Goal: Task Accomplishment & Management: Use online tool/utility

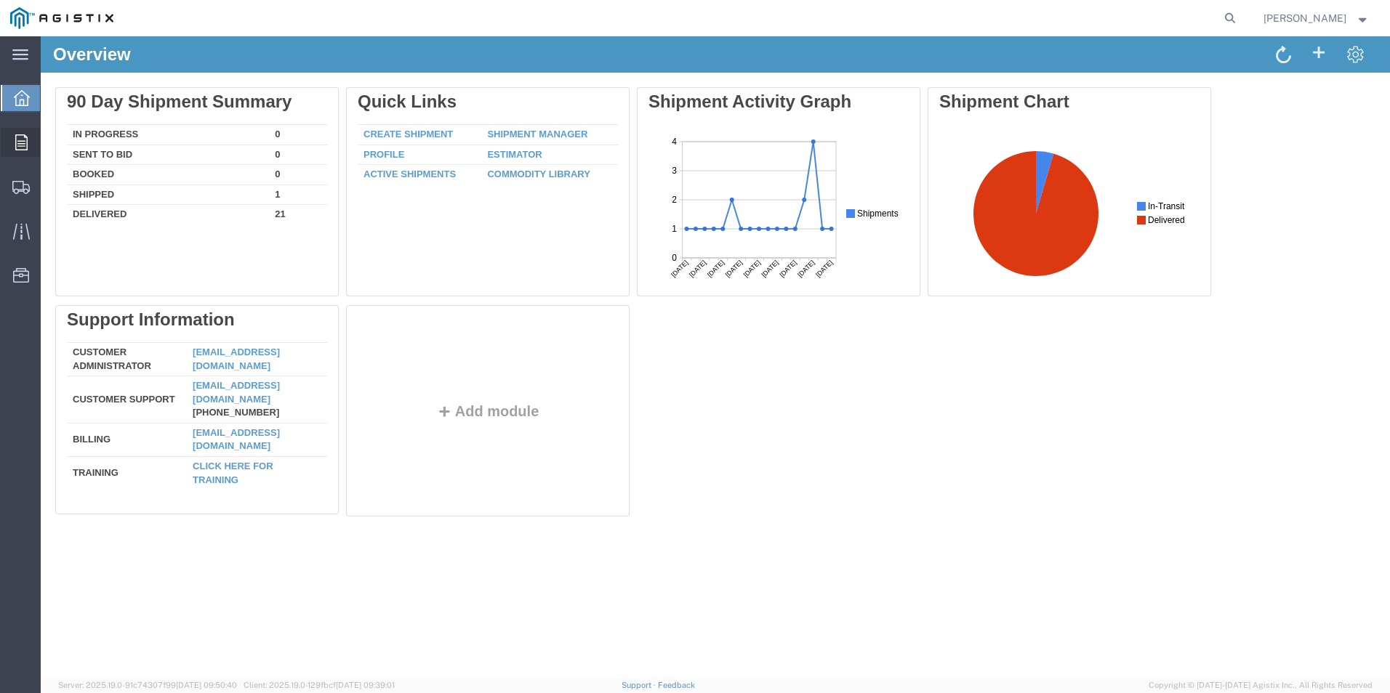
click at [19, 137] on icon at bounding box center [21, 142] width 12 height 16
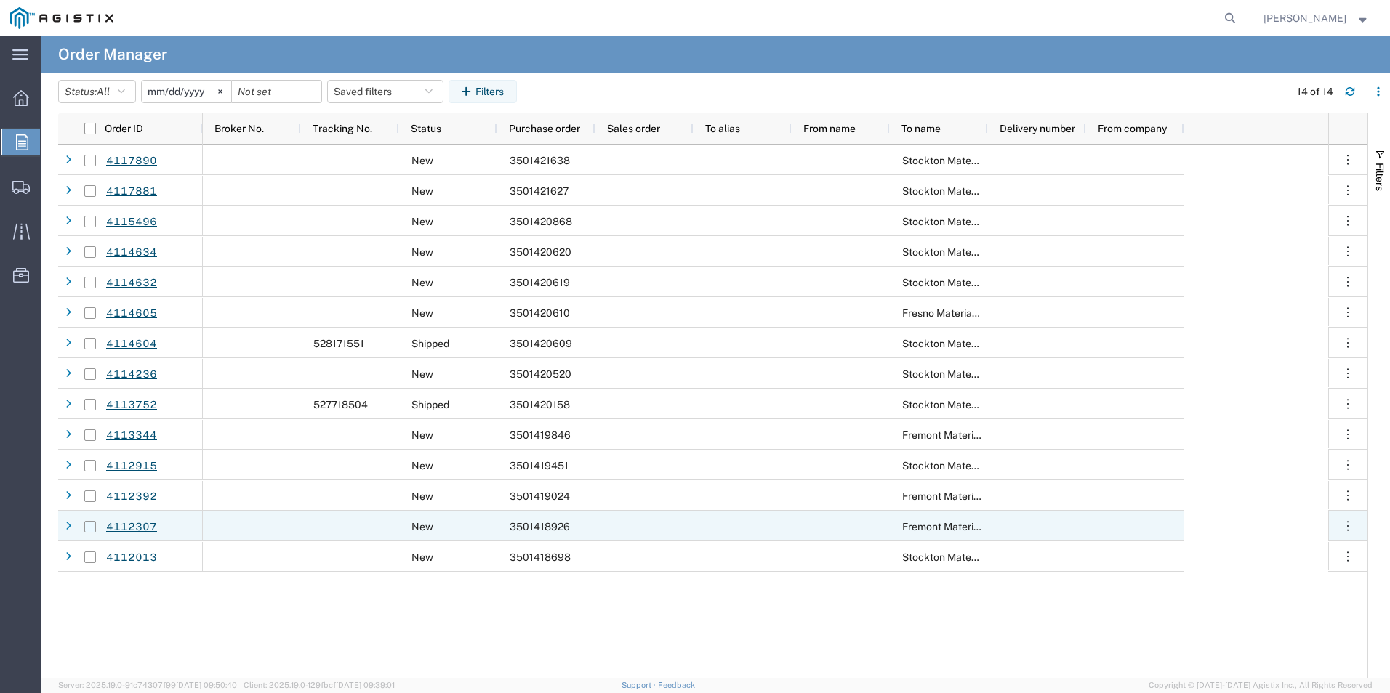
click at [88, 526] on input "Press Space to toggle row selection (unchecked)" at bounding box center [90, 527] width 12 height 12
checkbox input "true"
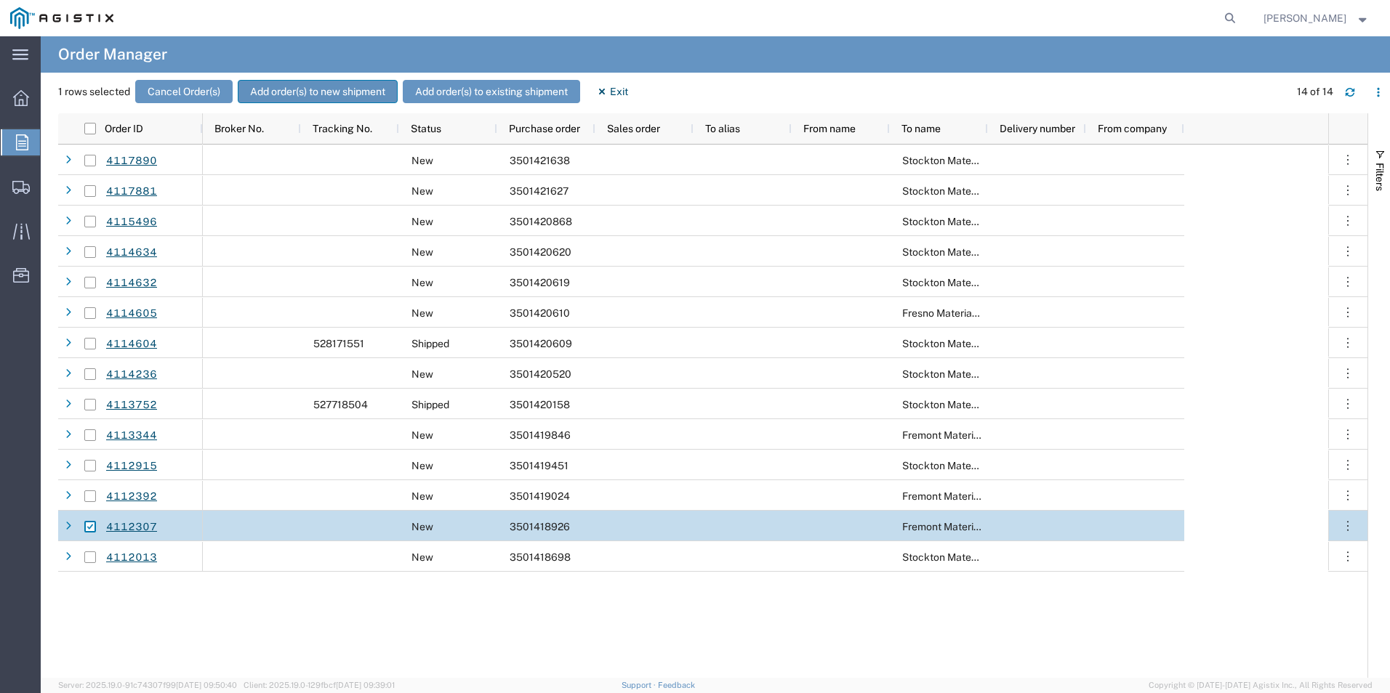
click at [298, 90] on button "Add order(s) to new shipment" at bounding box center [318, 91] width 160 height 23
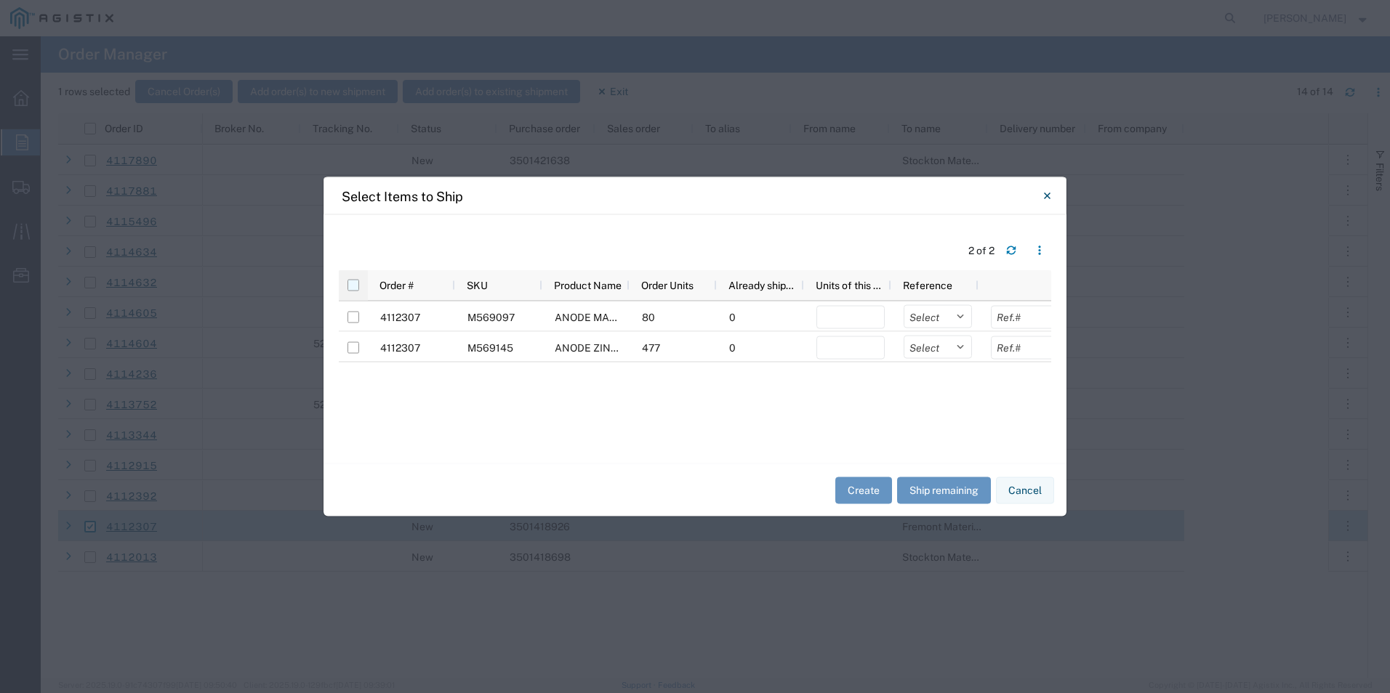
click at [353, 281] on input "checkbox" at bounding box center [353, 286] width 12 height 12
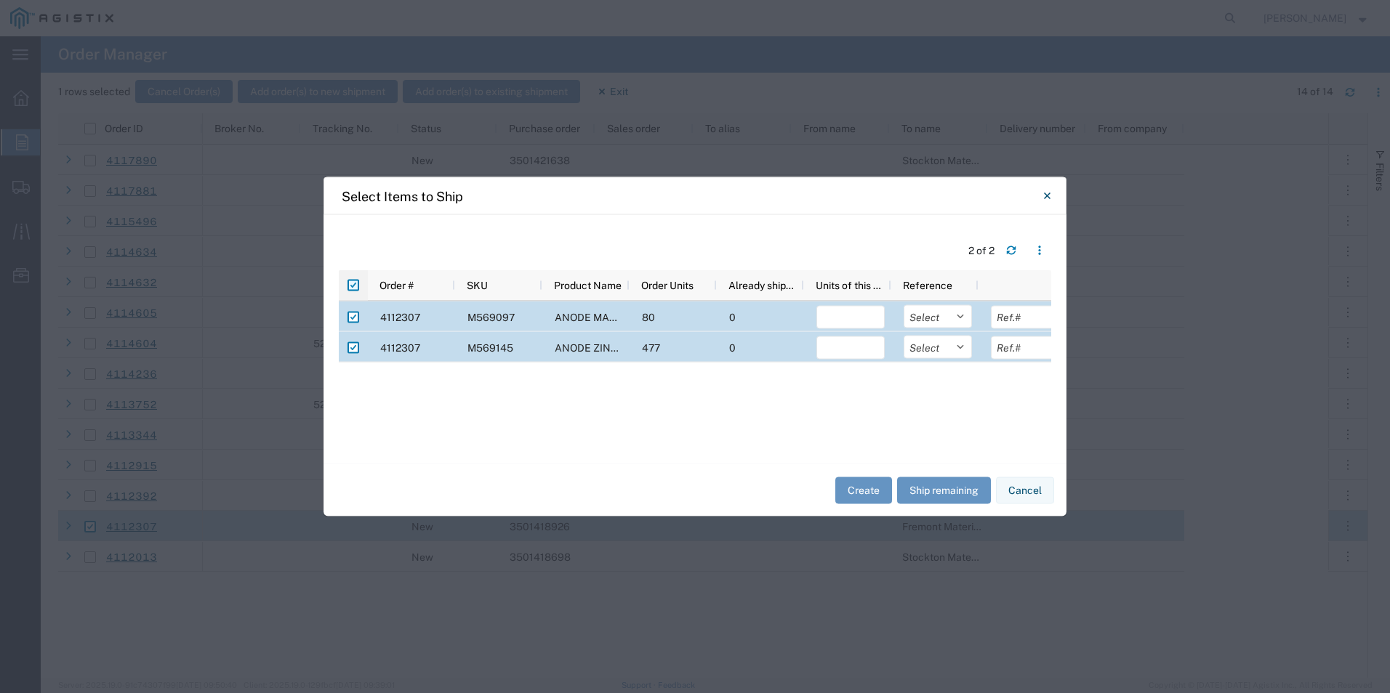
checkbox input "true"
click at [843, 317] on input "number" at bounding box center [850, 318] width 68 height 23
type input "80"
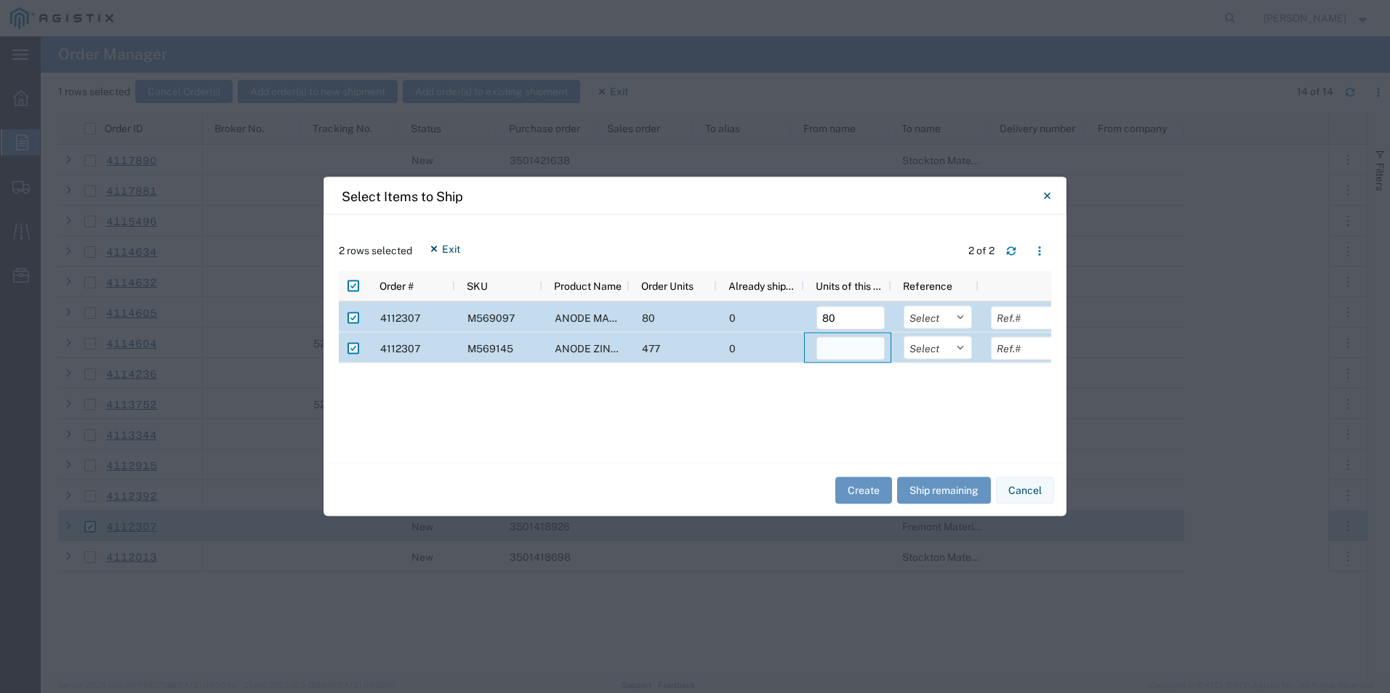
click at [841, 350] on input "number" at bounding box center [850, 348] width 68 height 23
type input "477"
click at [857, 490] on button "Create" at bounding box center [863, 490] width 57 height 27
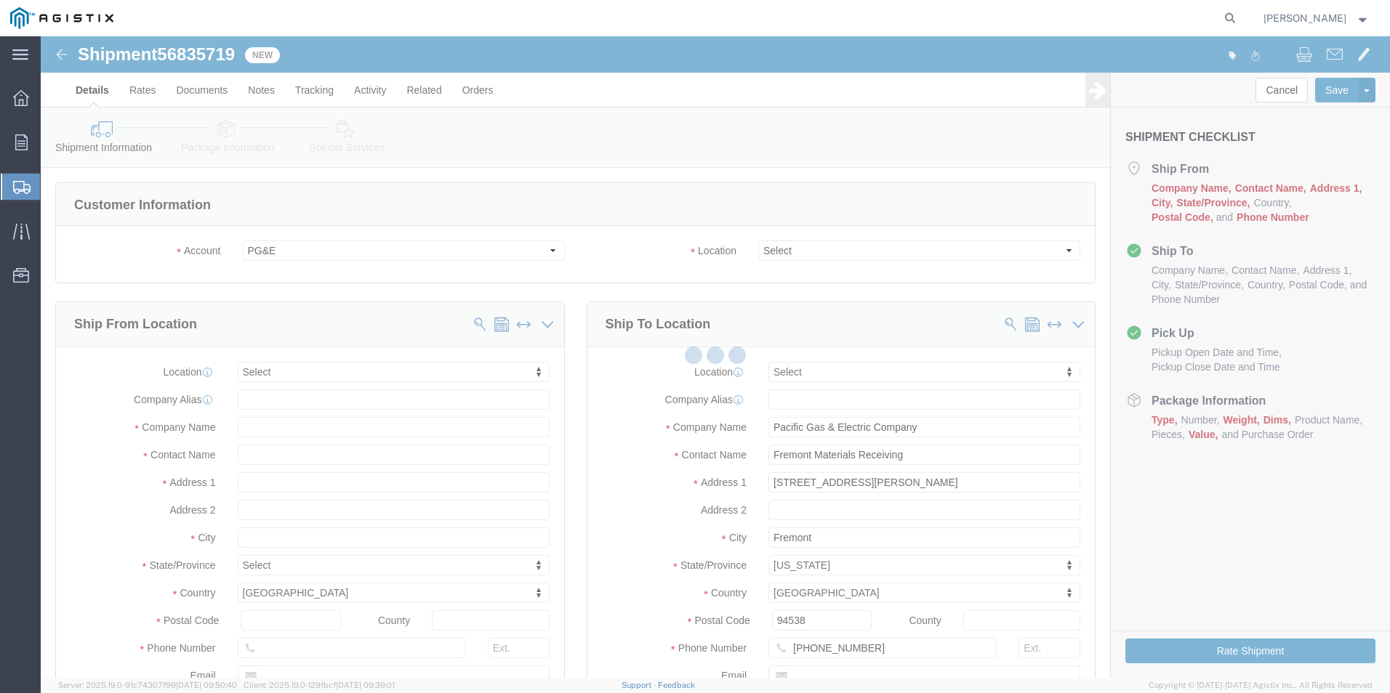
select select
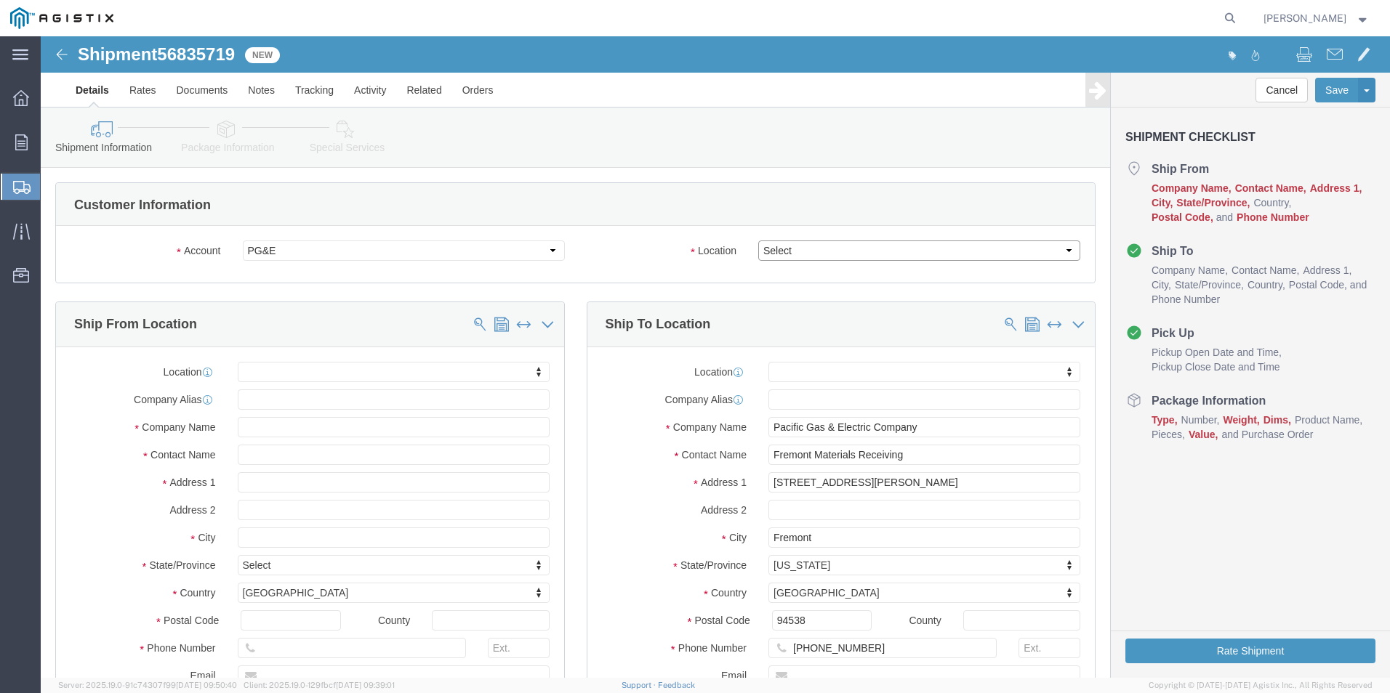
click select "Select All Others [GEOGRAPHIC_DATA] [GEOGRAPHIC_DATA] [GEOGRAPHIC_DATA] [GEOGRA…"
select select "23082"
click select "Select All Others [GEOGRAPHIC_DATA] [GEOGRAPHIC_DATA] [GEOGRAPHIC_DATA] [GEOGRA…"
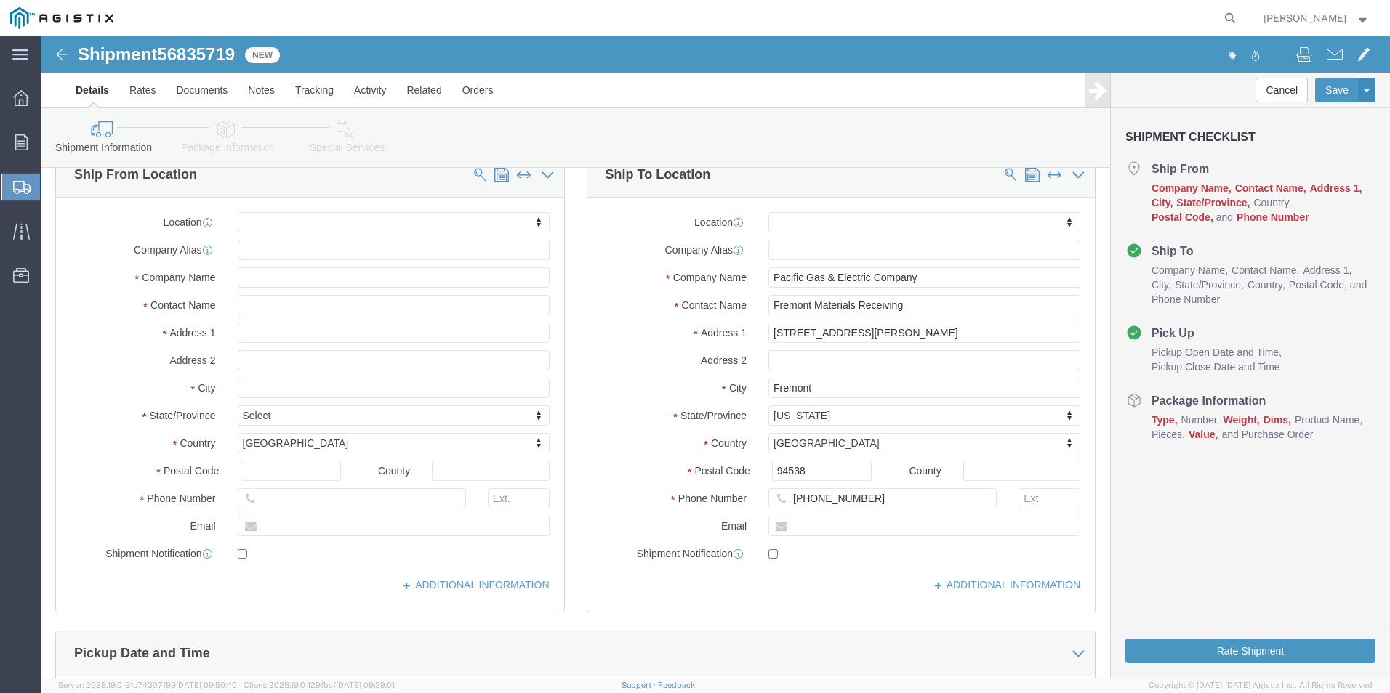
scroll to position [73, 0]
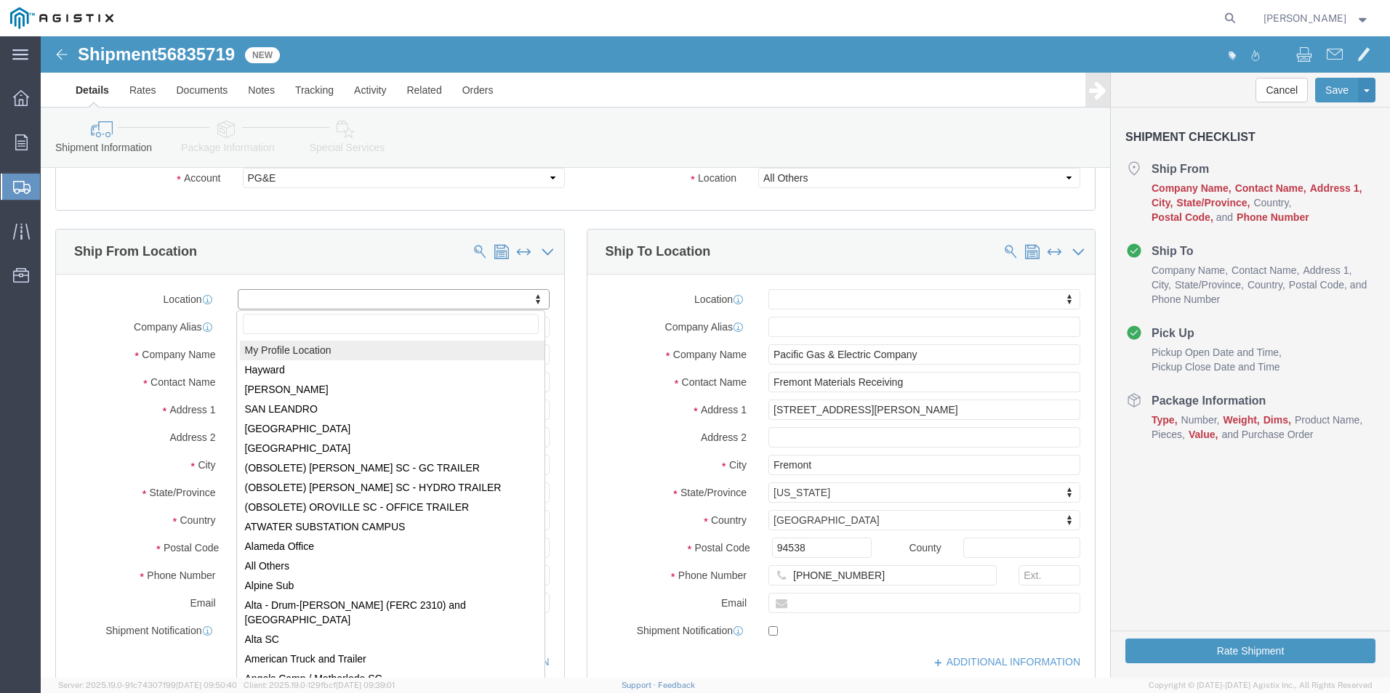
select select "MYPROFILE"
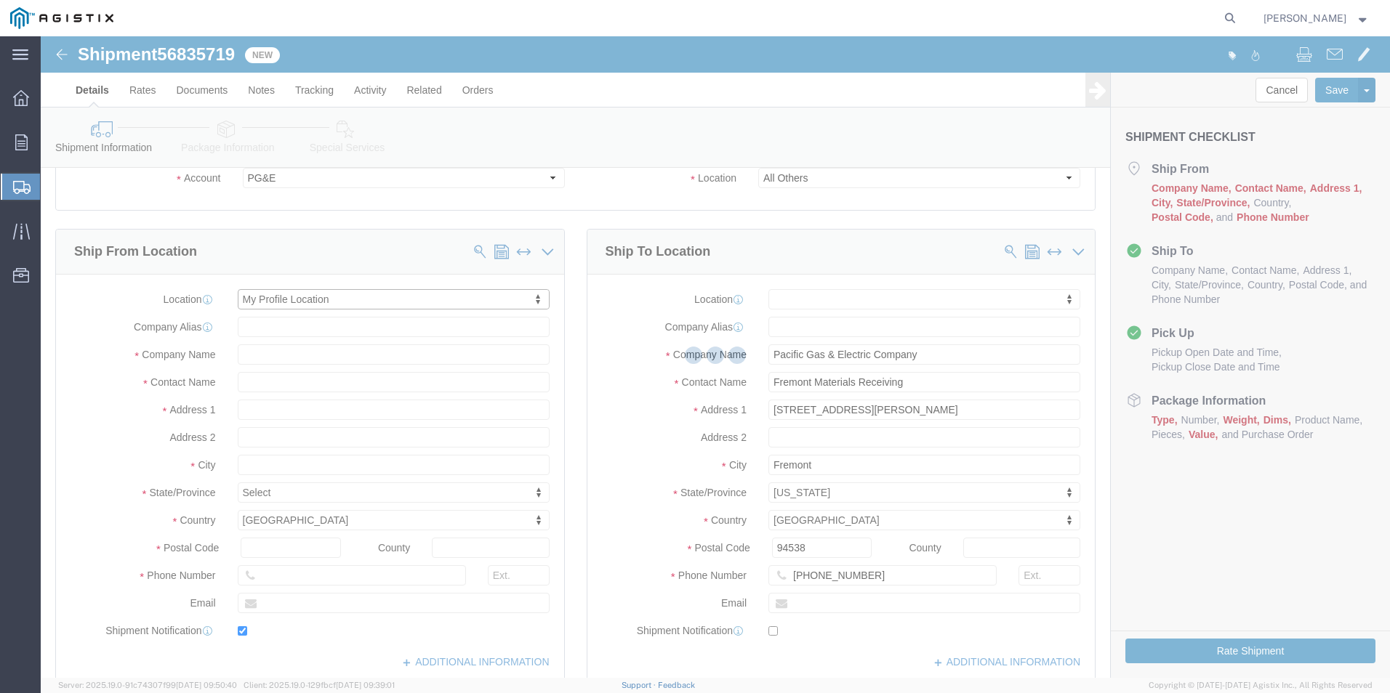
type input "[STREET_ADDRESS]"
type input "74063"
type input "[PHONE_NUMBER]"
type input "[EMAIL_ADDRESS][DOMAIN_NAME]"
checkbox input "true"
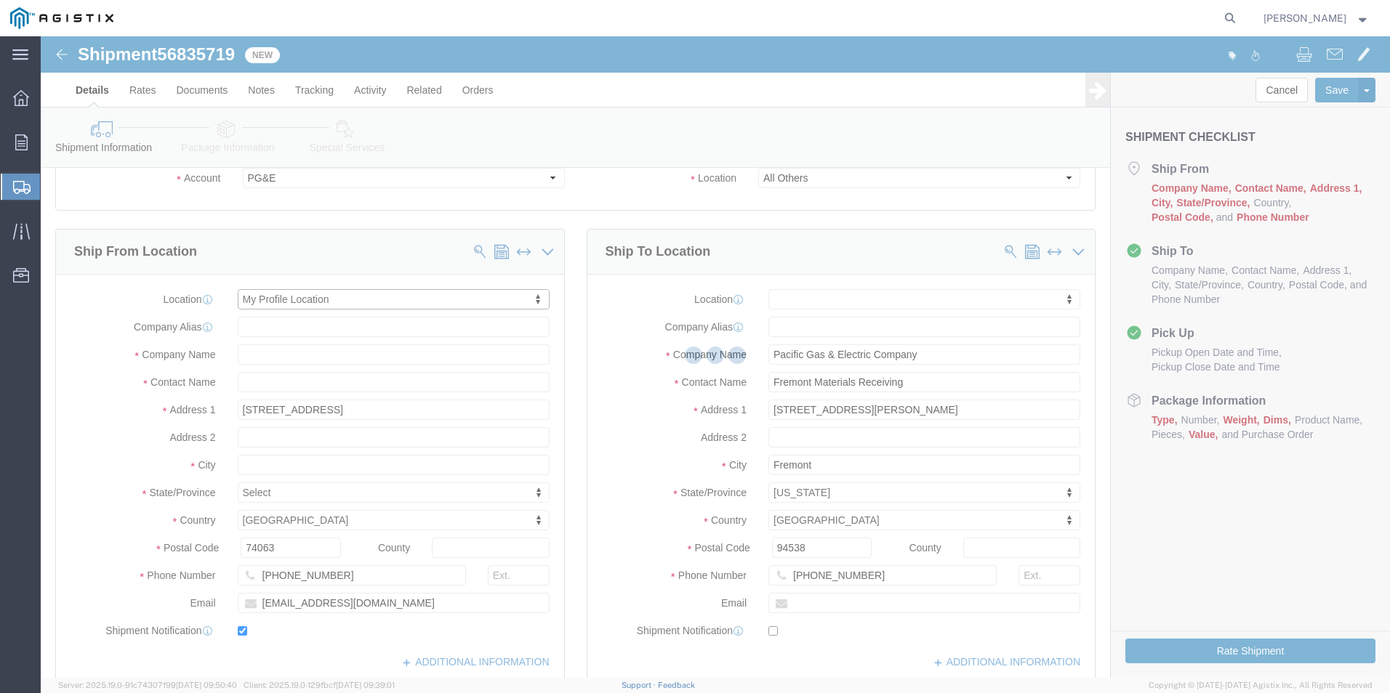
type input "CorrPro Companies Inc"
type input "[PERSON_NAME]"
type input "[GEOGRAPHIC_DATA]"
select select "OK"
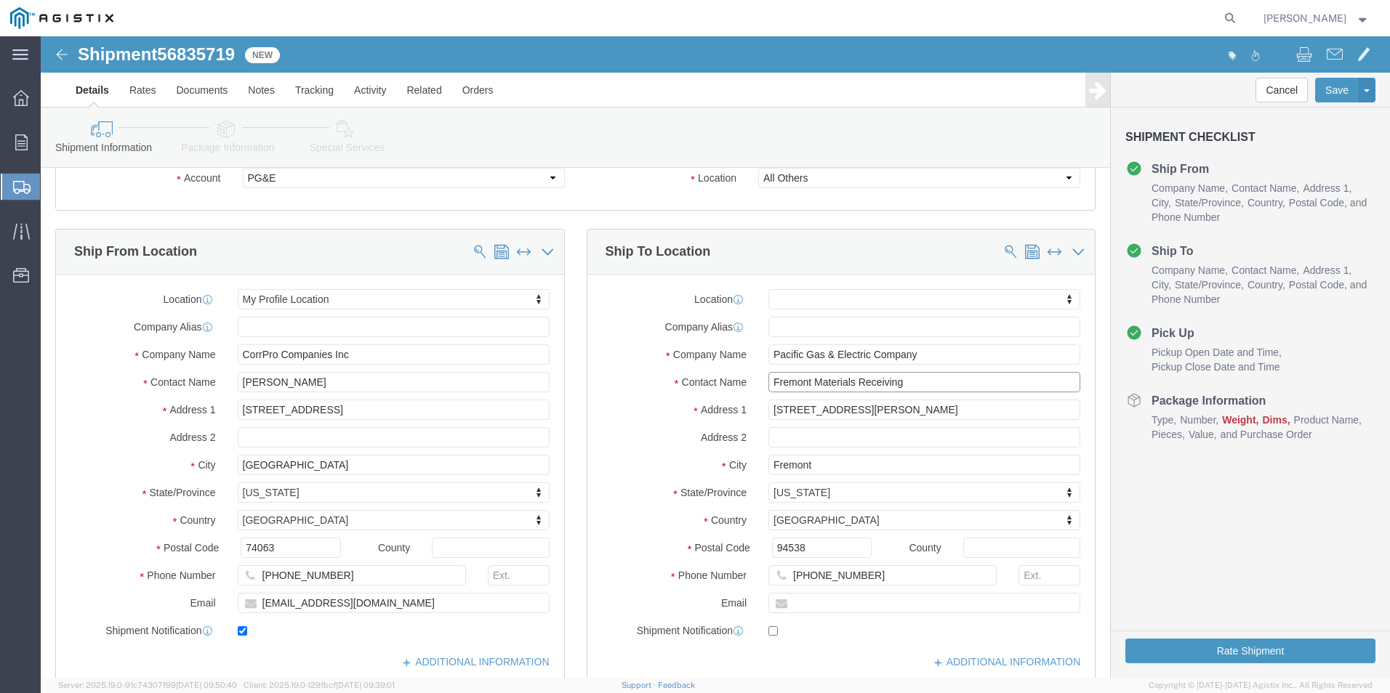
drag, startPoint x: 875, startPoint y: 347, endPoint x: 713, endPoint y: 364, distance: 163.0
click div "Location My Profile Location [GEOGRAPHIC_DATA][PERSON_NAME][GEOGRAPHIC_DATA] [G…"
type input "s"
type input "[PERSON_NAME]"
type input "[PHONE_NUMBER]"
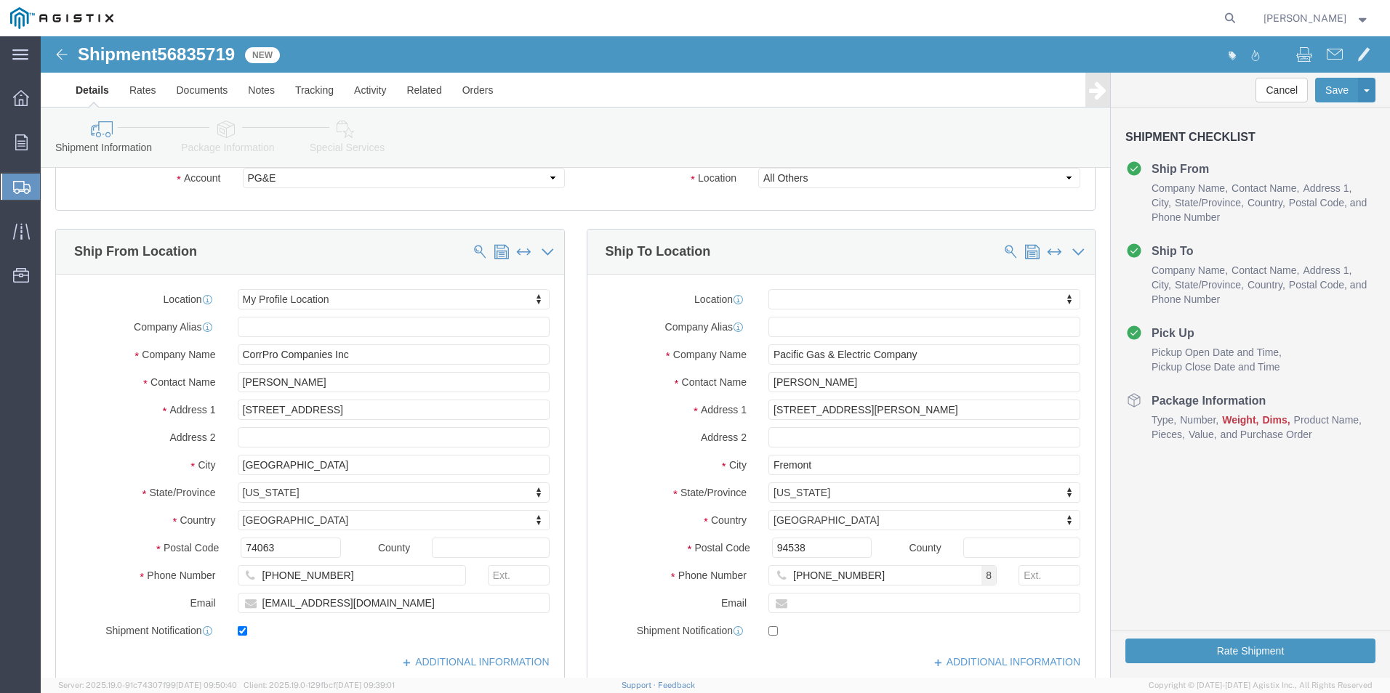
click div "Location My Profile Location [GEOGRAPHIC_DATA][PERSON_NAME][GEOGRAPHIC_DATA] [G…"
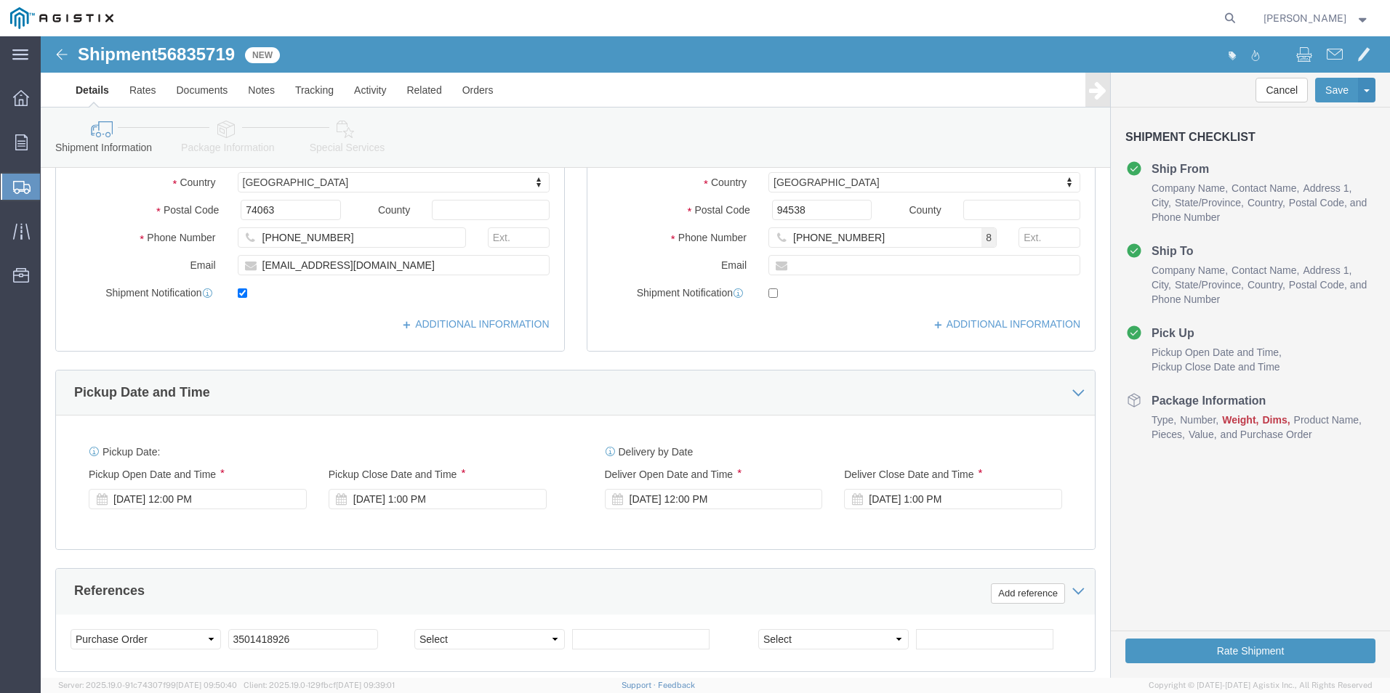
scroll to position [436, 0]
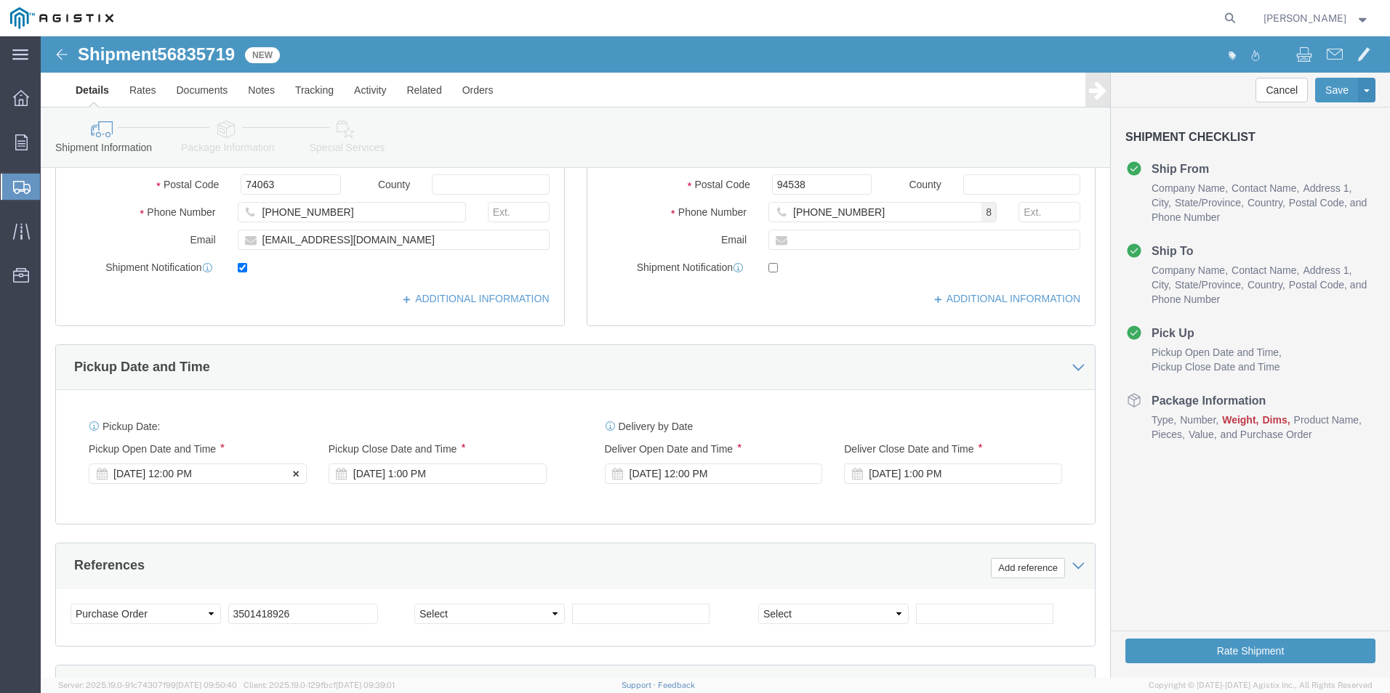
click div "[DATE] 12:00 PM"
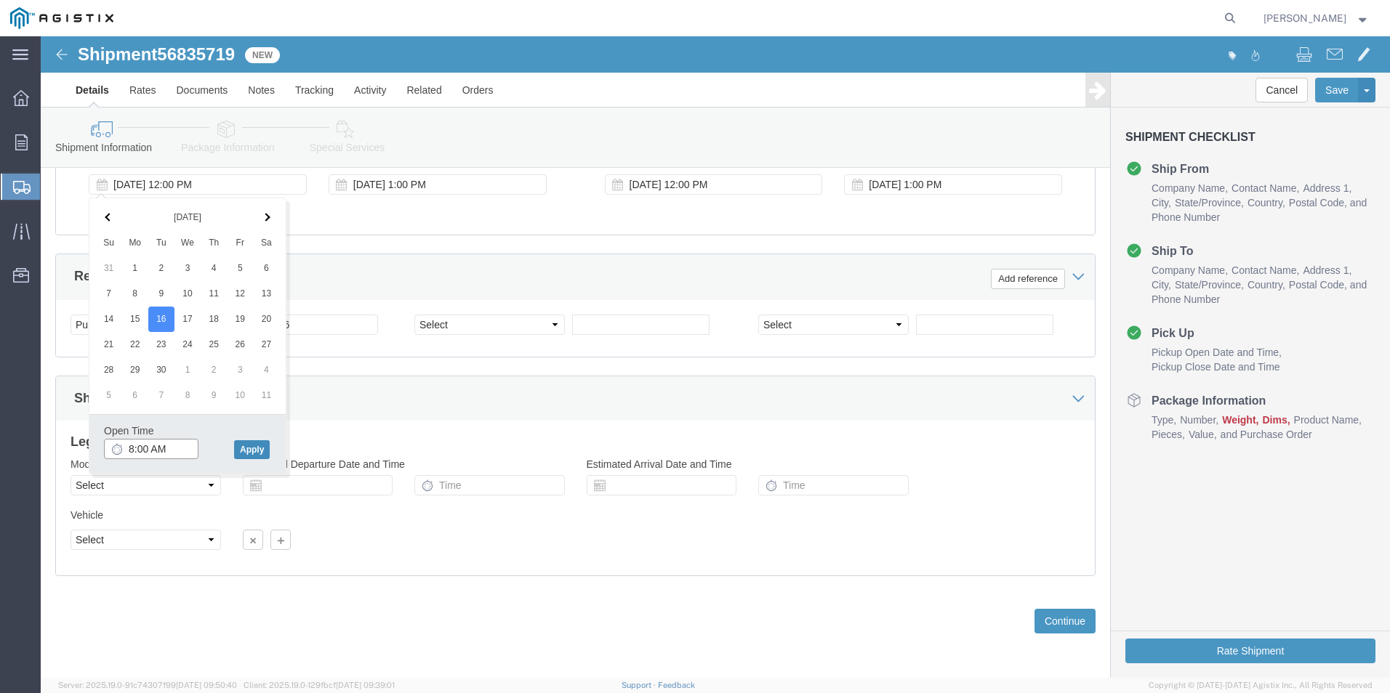
type input "8:00 AM"
click button "Apply"
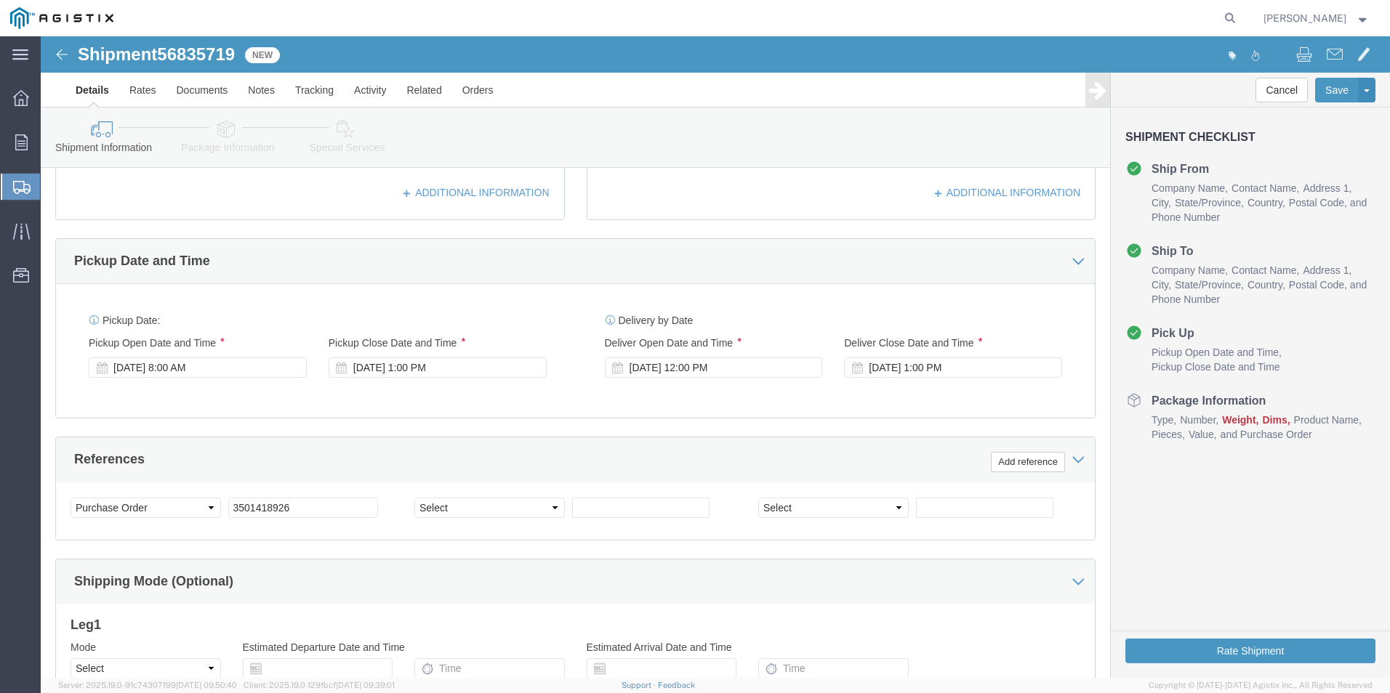
scroll to position [507, 0]
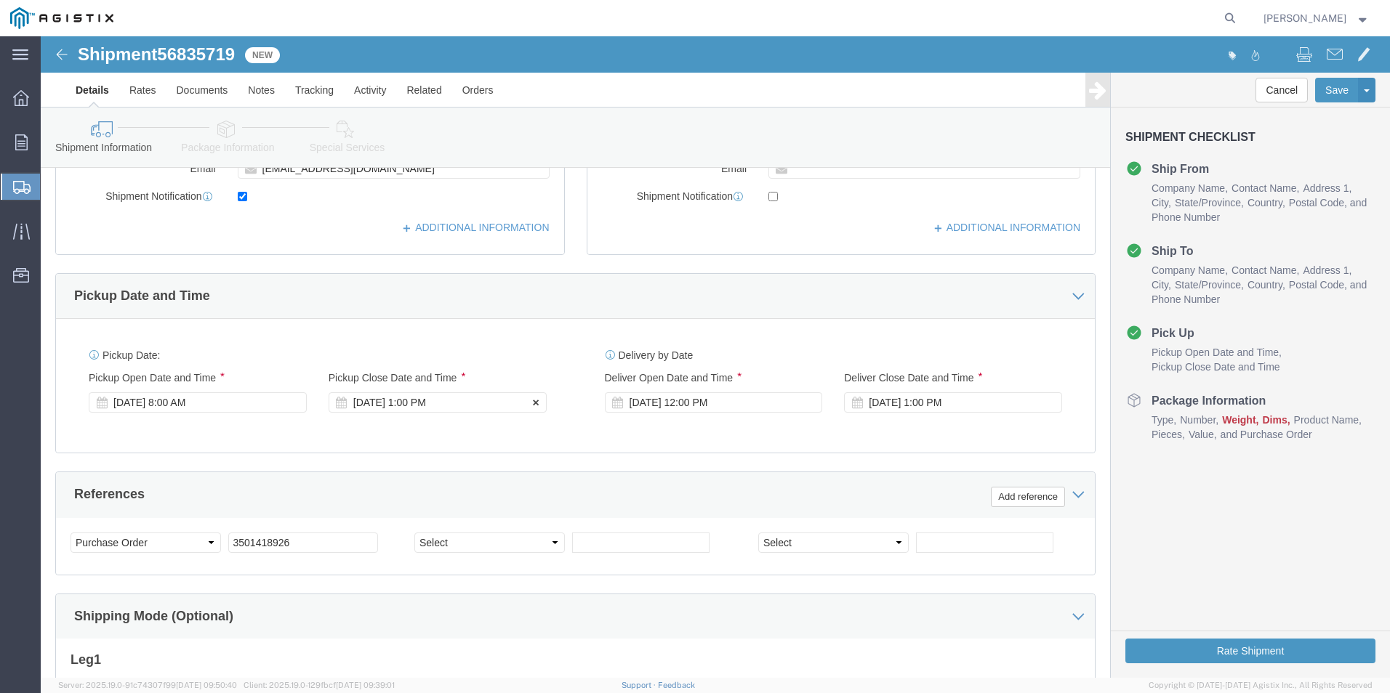
click div "[DATE] 1:00 PM"
type input "3:30 PM"
click button "Apply"
click div "[DATE] 12:00 PM"
click input "12:00 PM"
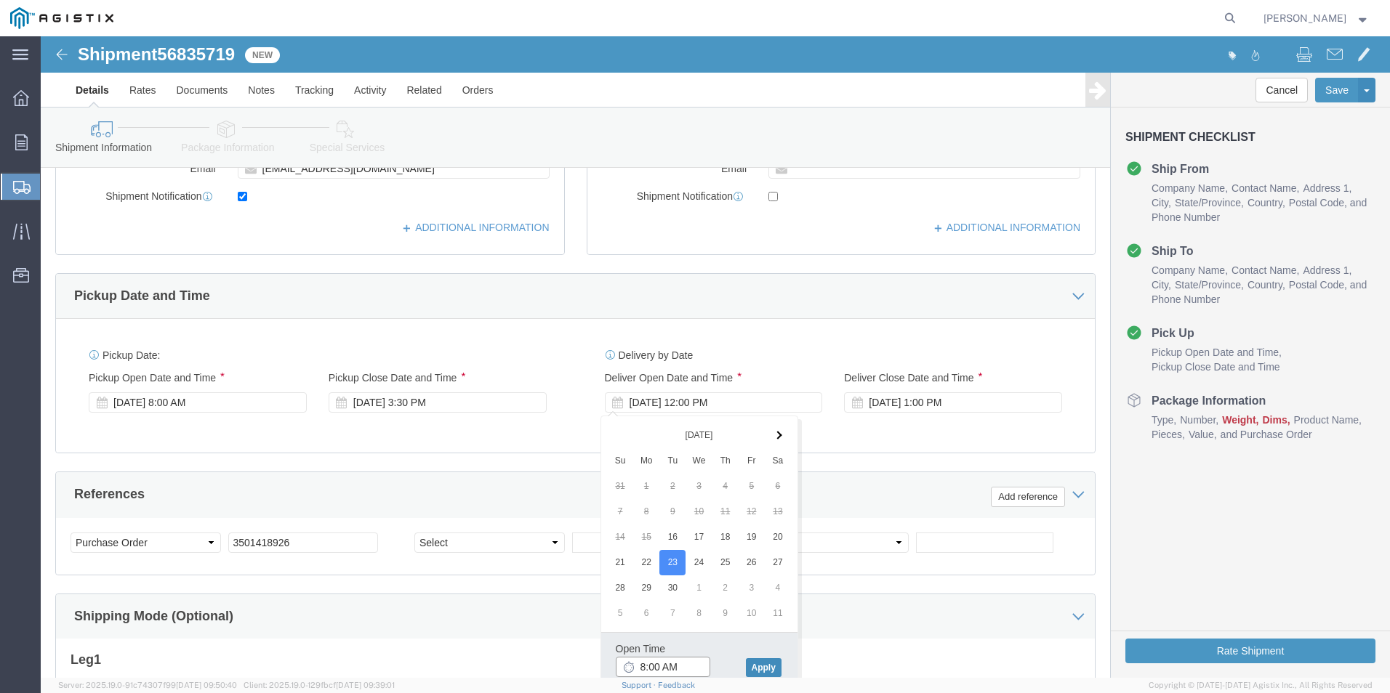
type input "8:00 AM"
click button "Apply"
click div "[DATE] 9:00 AM"
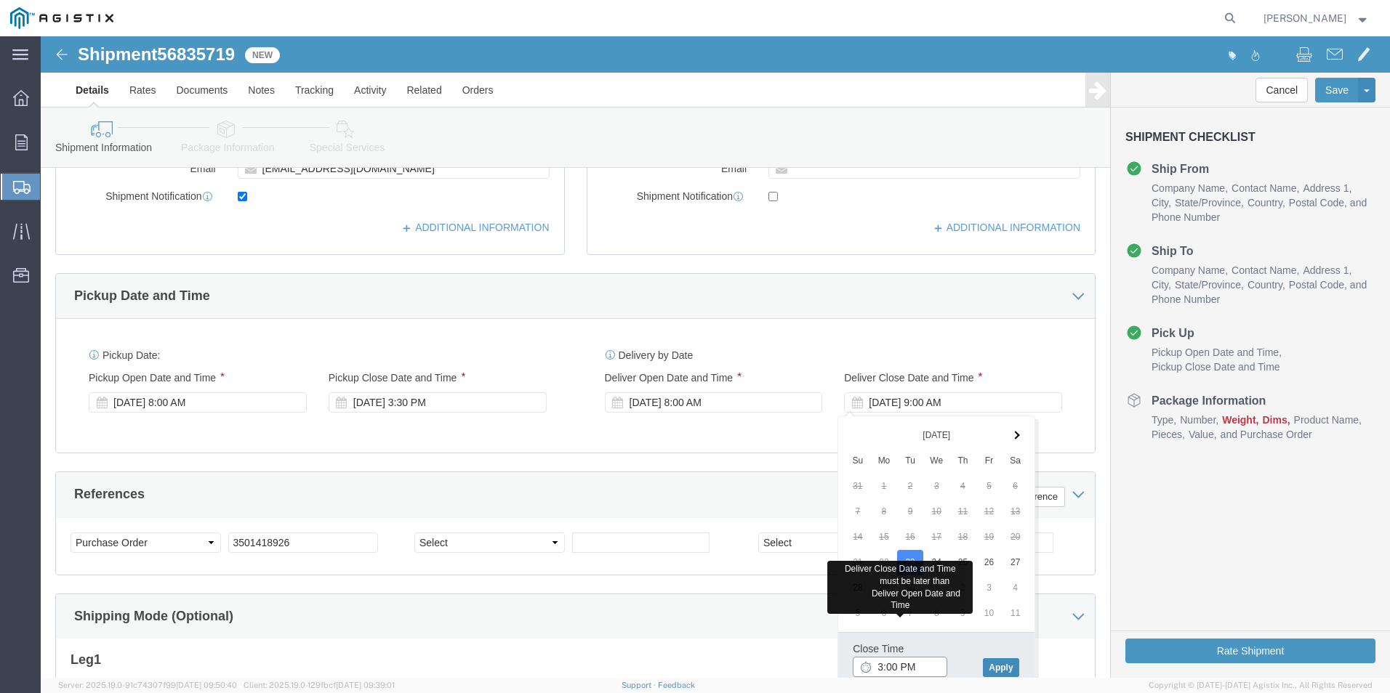
type input "3:00 PM"
click button "Apply"
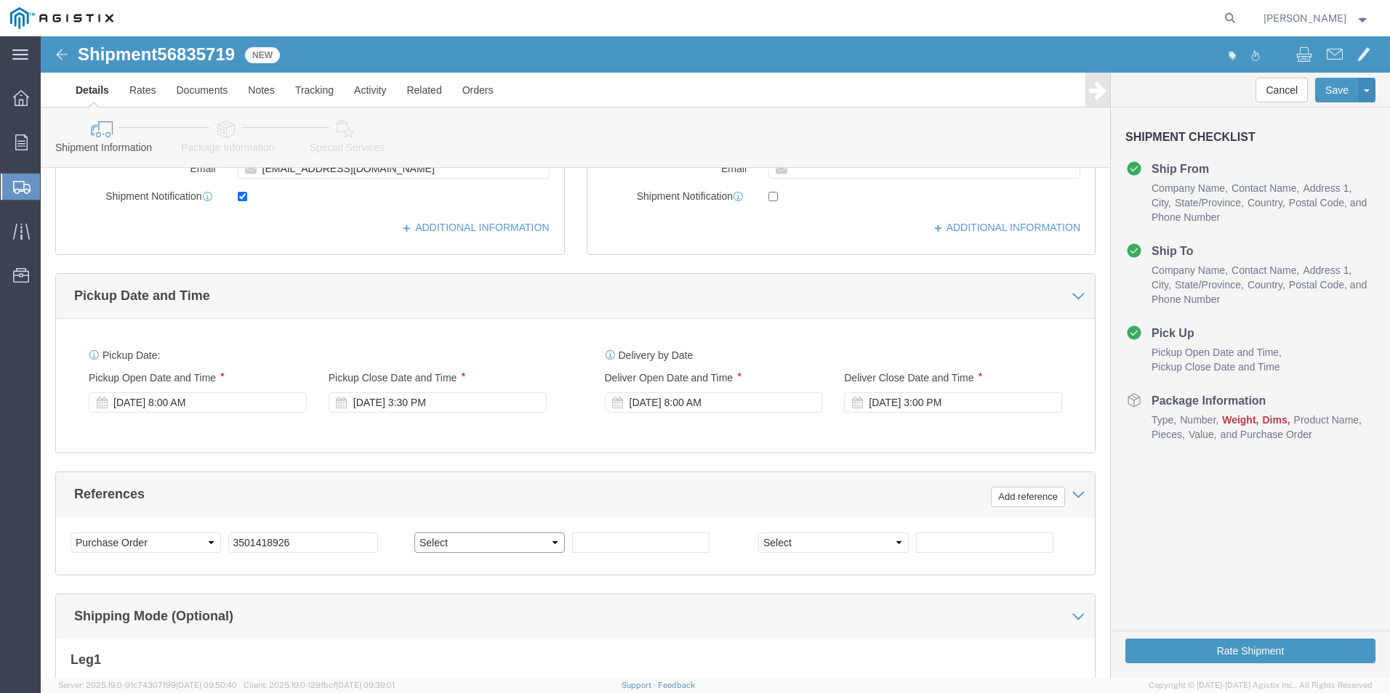
click select "Select Account Type Activity ID Airline Appointment Number ASN Batch Request # …"
select select "SALEORDR"
click select "Select Account Type Activity ID Airline Appointment Number ASN Batch Request # …"
type input "271870"
click div "Shipping Mode (Optional)"
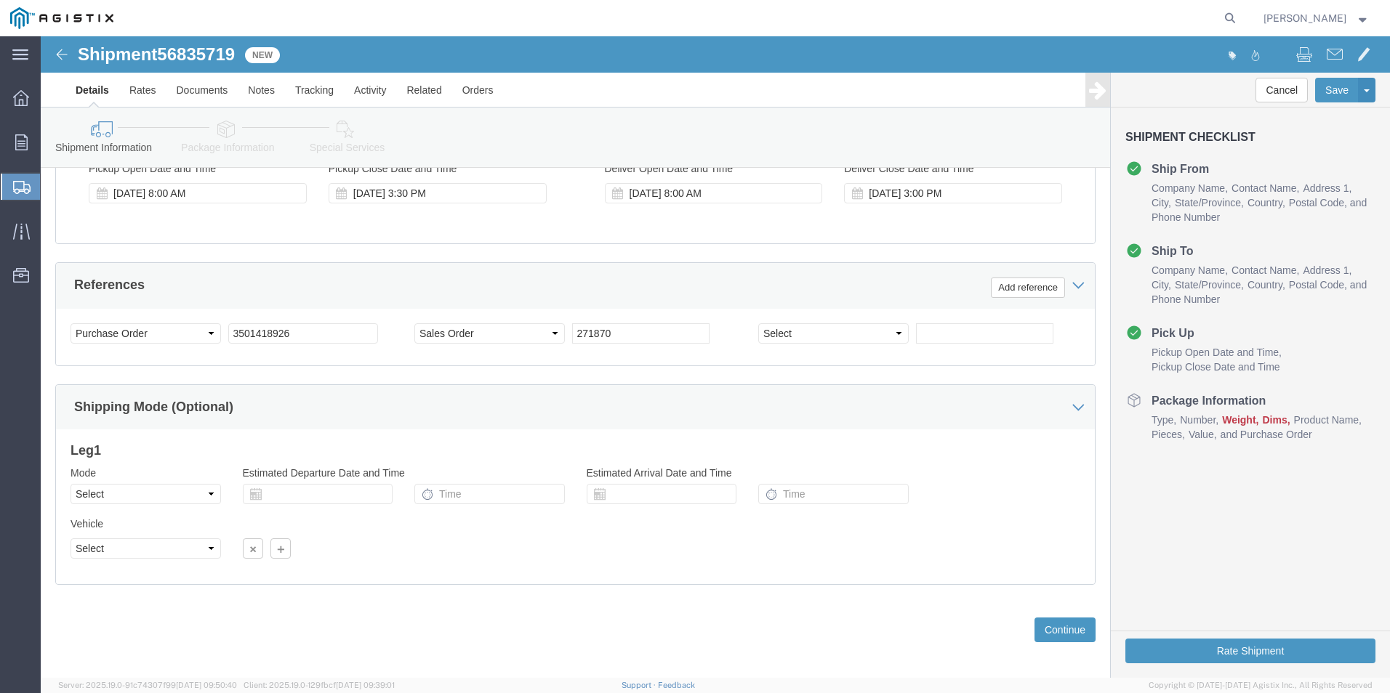
scroll to position [725, 0]
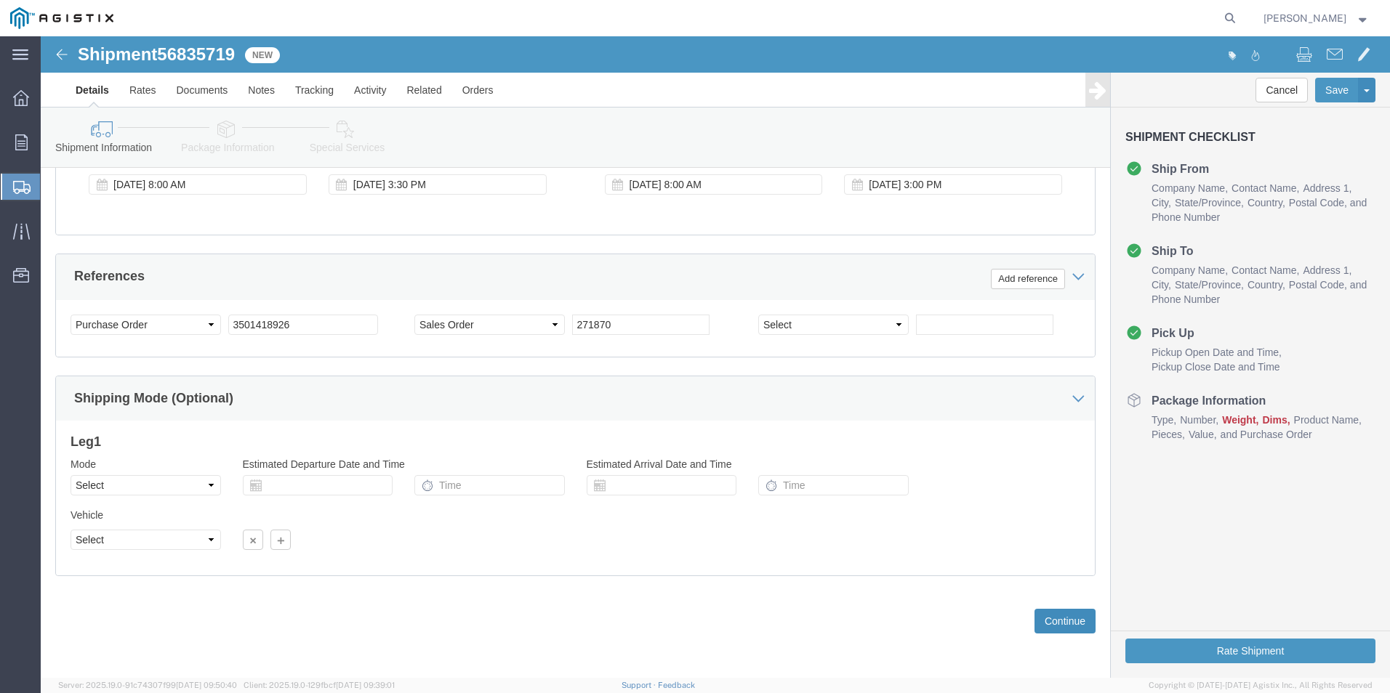
click button "Continue"
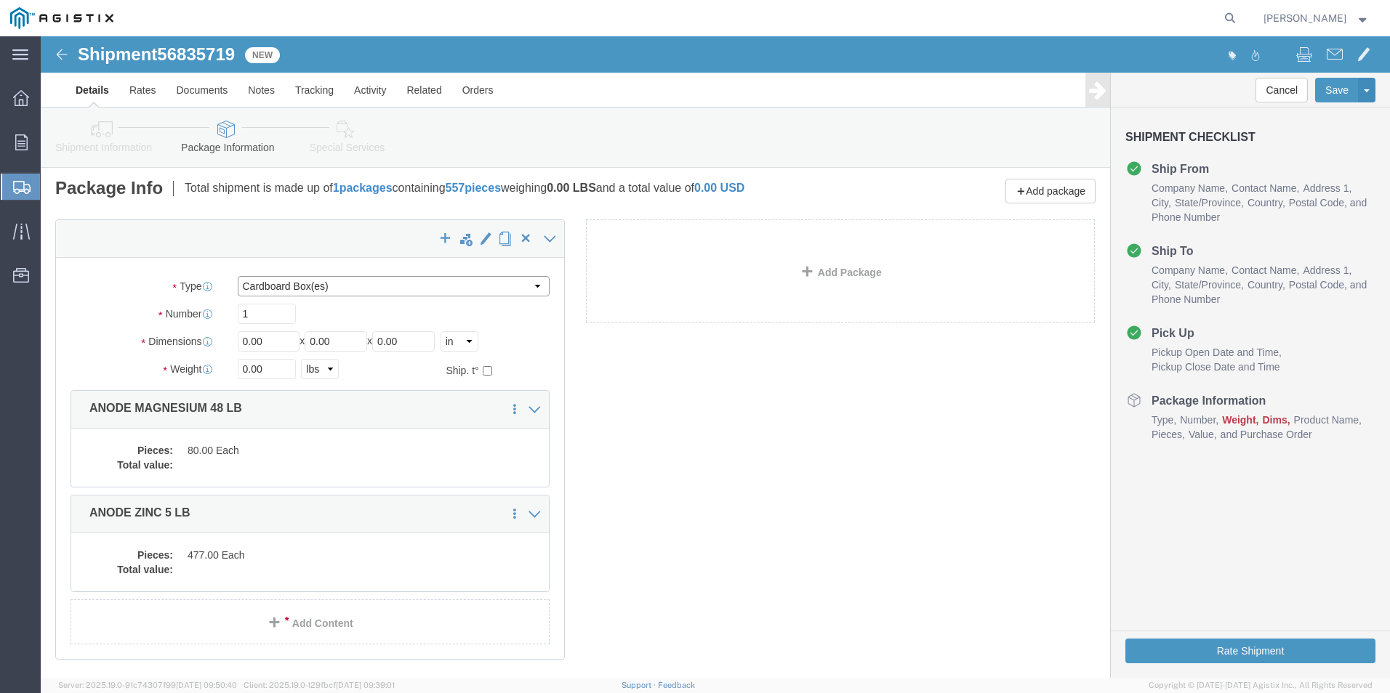
click select "Select Bulk Bundle(s) Cardboard Box(es) Carton(s) Crate(s) Drum(s) (Fiberboard)…"
select select "PSNS"
click select "Select Bulk Bundle(s) Cardboard Box(es) Carton(s) Crate(s) Drum(s) (Fiberboard)…"
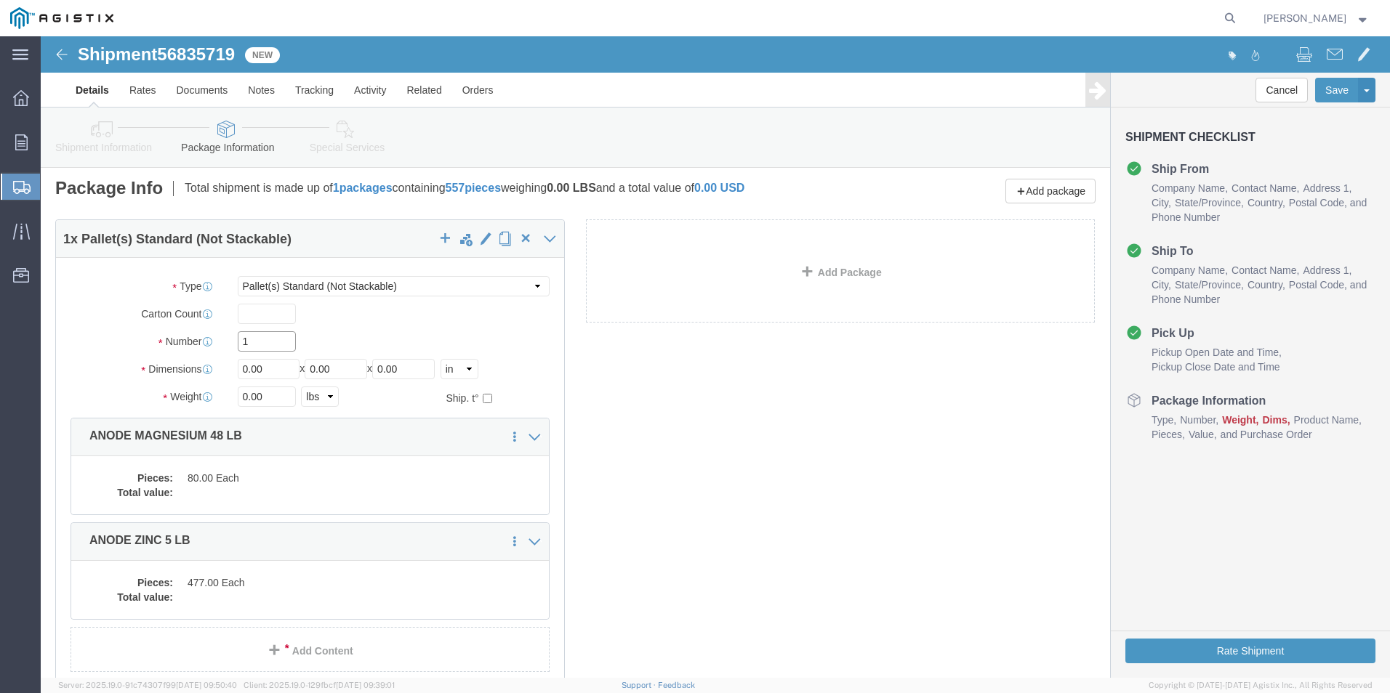
click input "1"
type input "8"
click input "0.00"
type input "0"
type input "42"
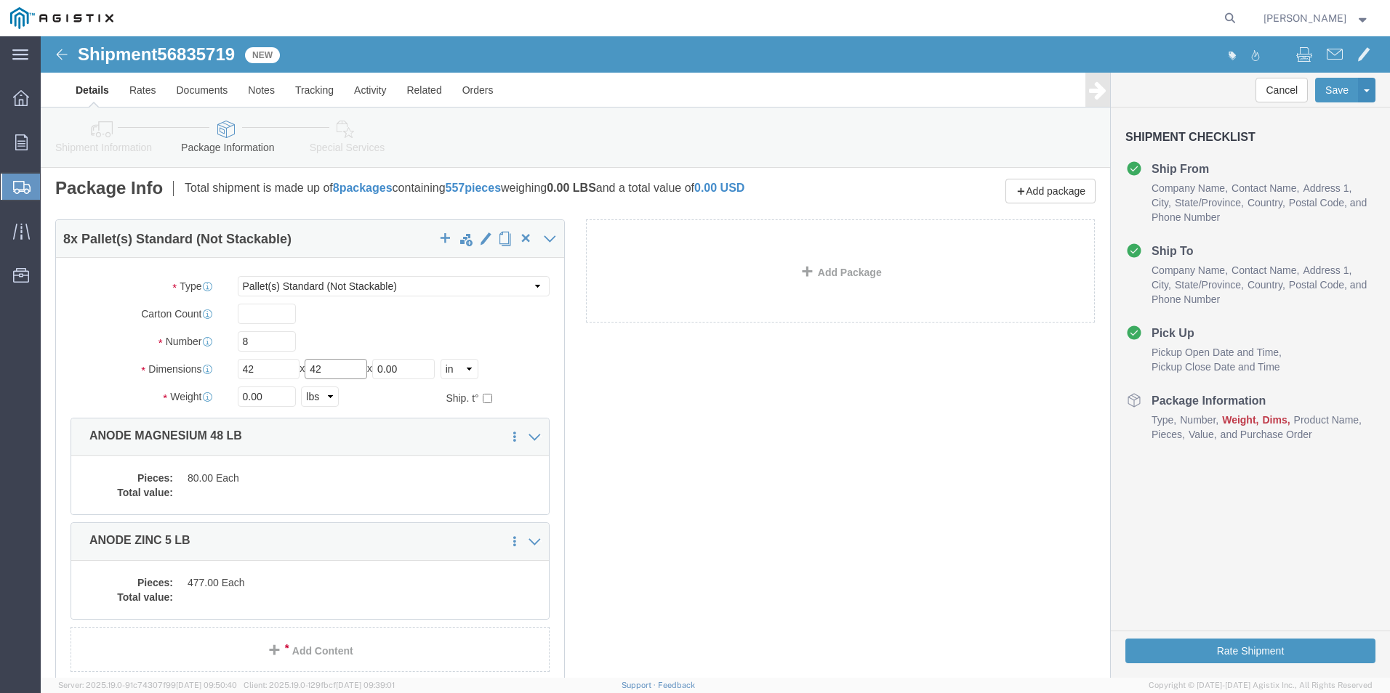
type input "42"
type input "45"
click input "0.00"
type input "0"
type input "14586"
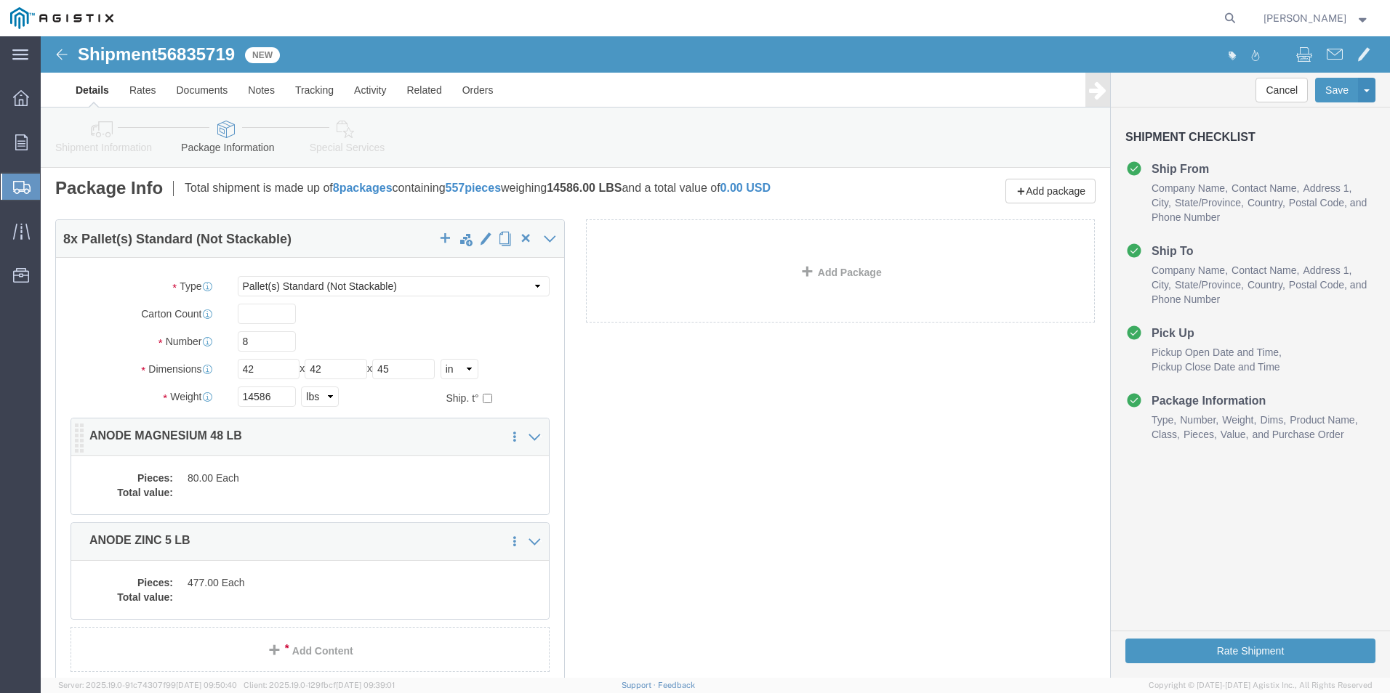
click div "Pieces: 80.00 Each Total value:"
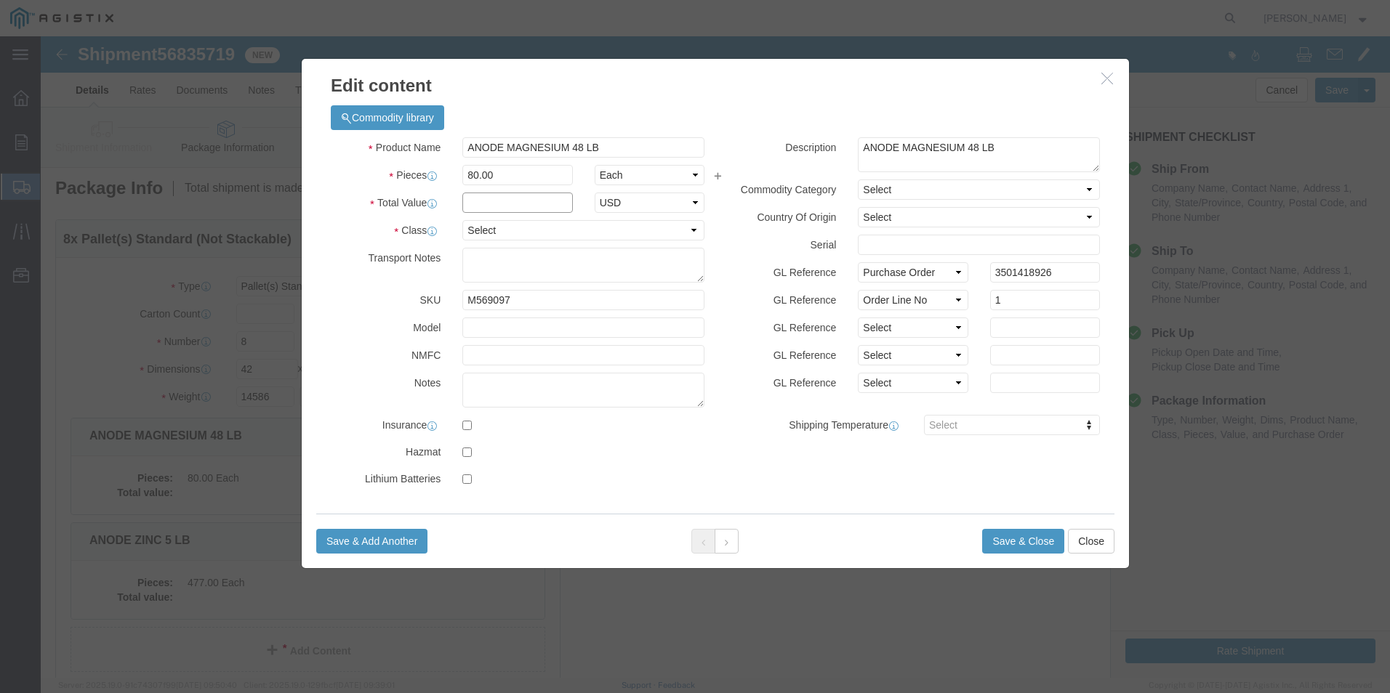
click input "text"
type input "18,789.60"
click select "Select 50 55 60 65 70 85 92.5 100 125 175 250 300 400"
select select "60"
click select "Select 50 55 60 65 70 85 92.5 100 125 175 250 300 400"
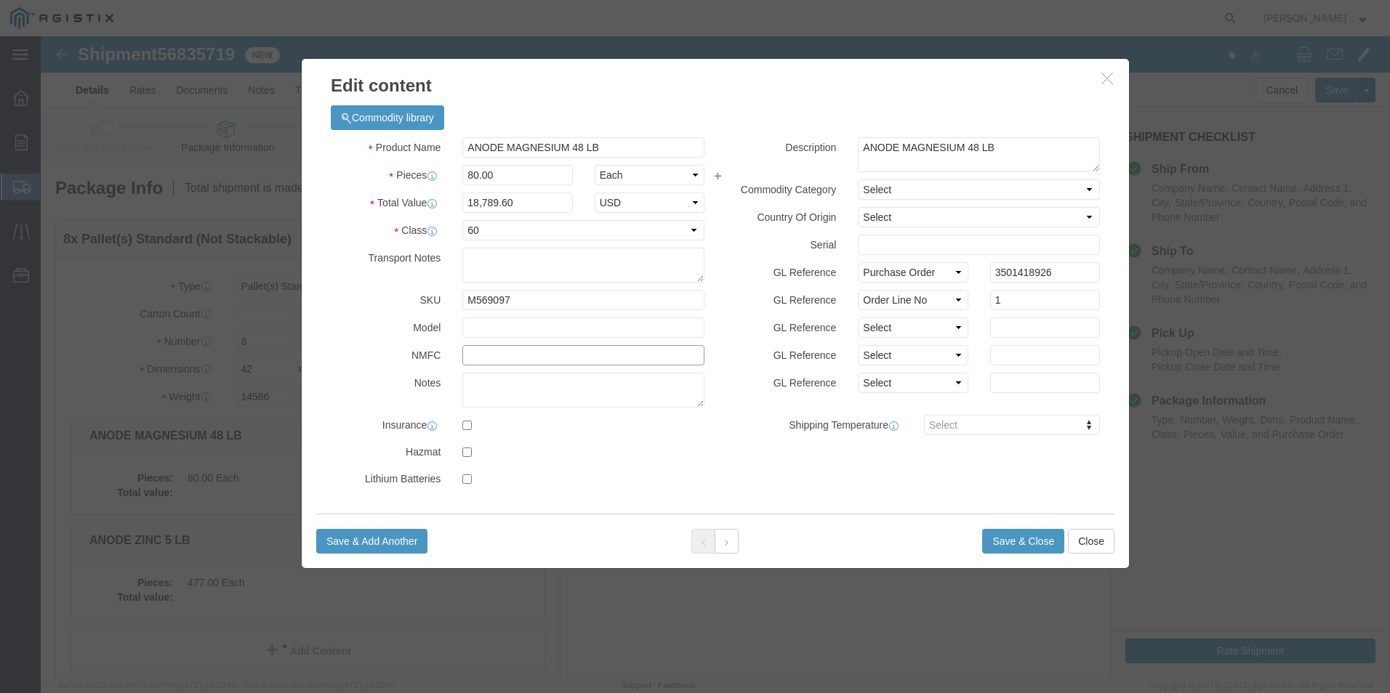
click input "text"
type input "133640"
click button "Save & Close"
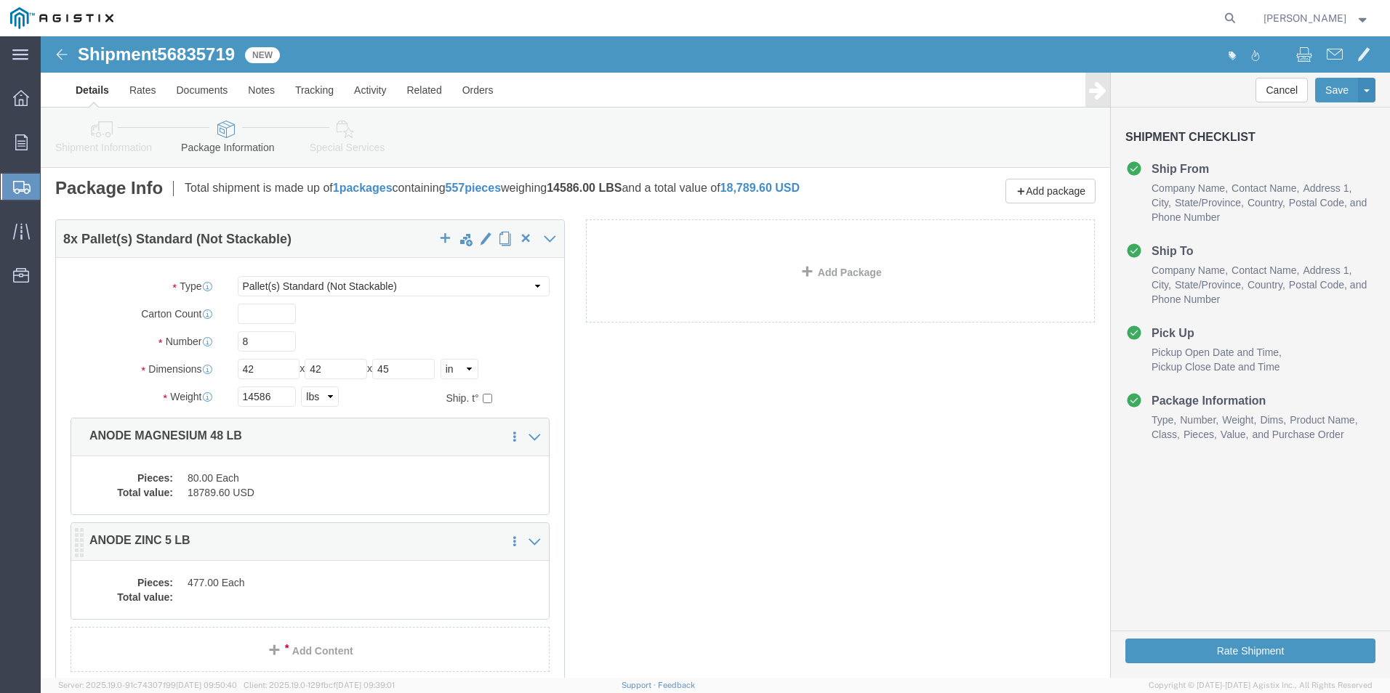
click div "Pieces: 477.00 Each Total value:"
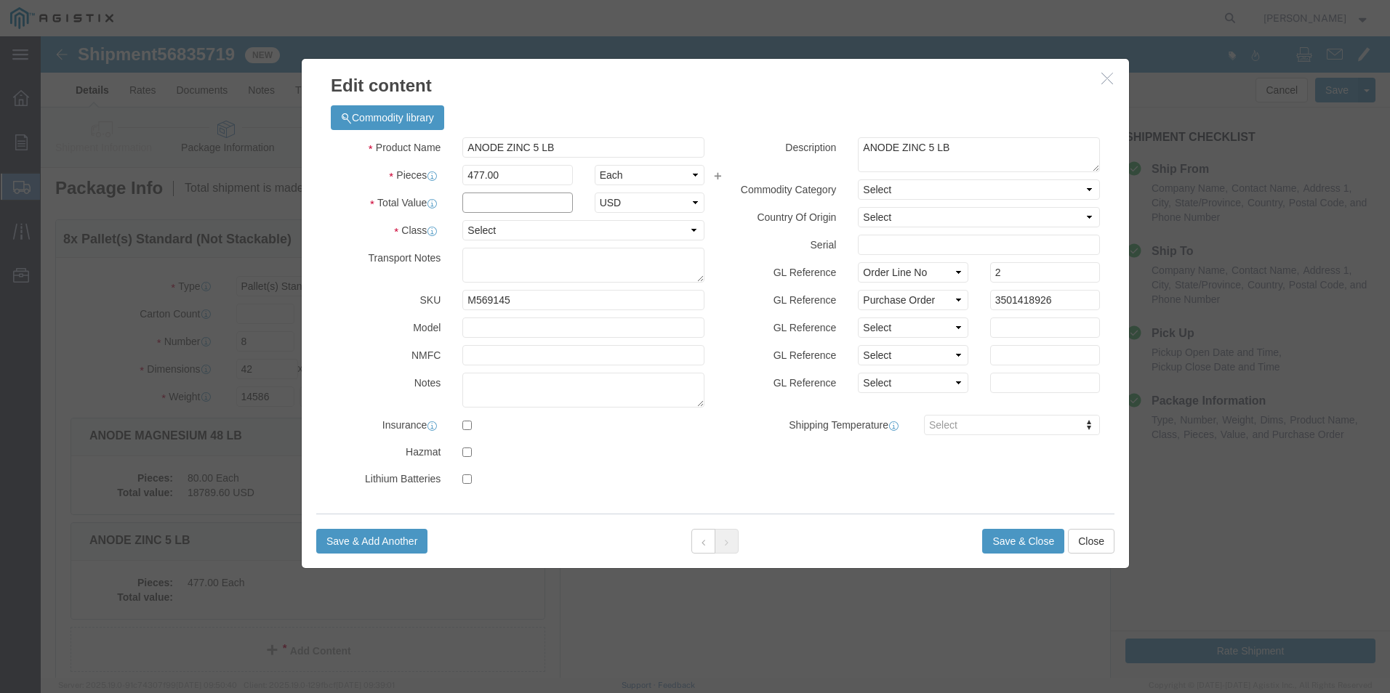
click input "text"
type input "25,242.84"
click select "Select 50 55 60 65 70 85 92.5 100 125 175 250 300 400"
select select "55"
click select "Select 50 55 60 65 70 85 92.5 100 125 175 250 300 400"
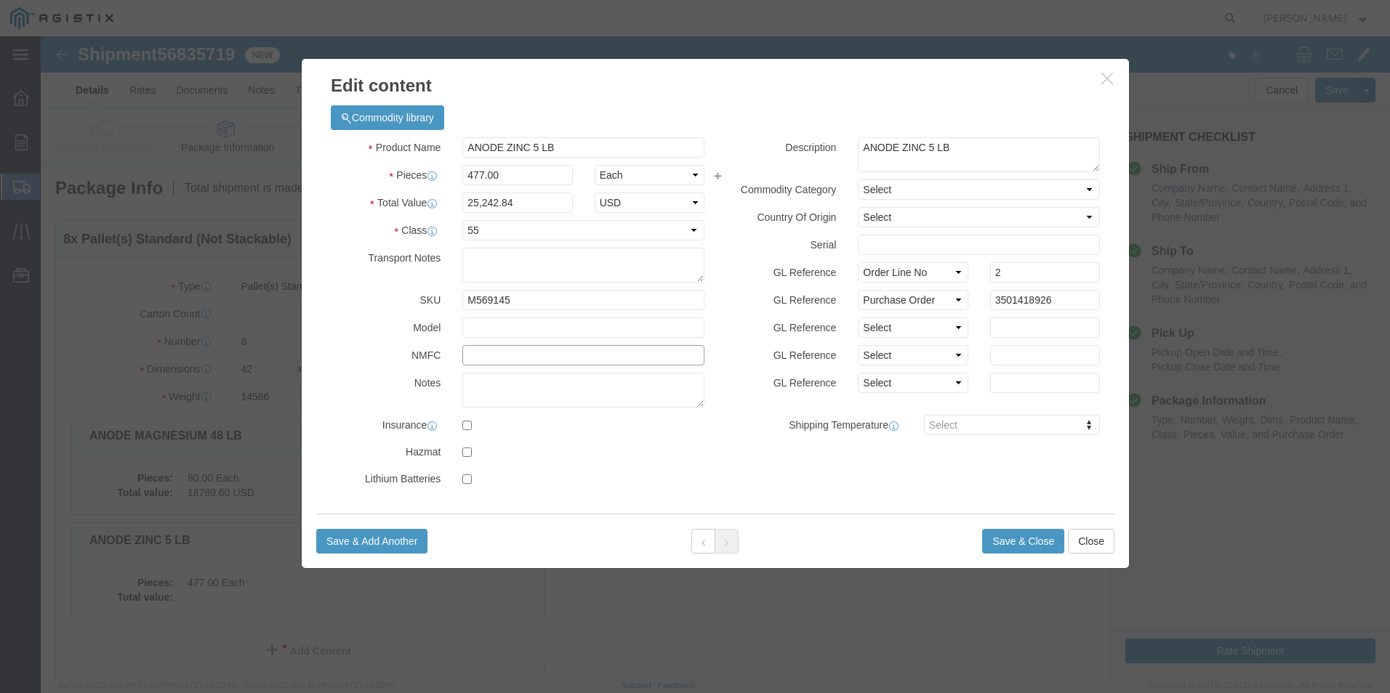
click input "text"
type input "200500"
click button "Save & Close"
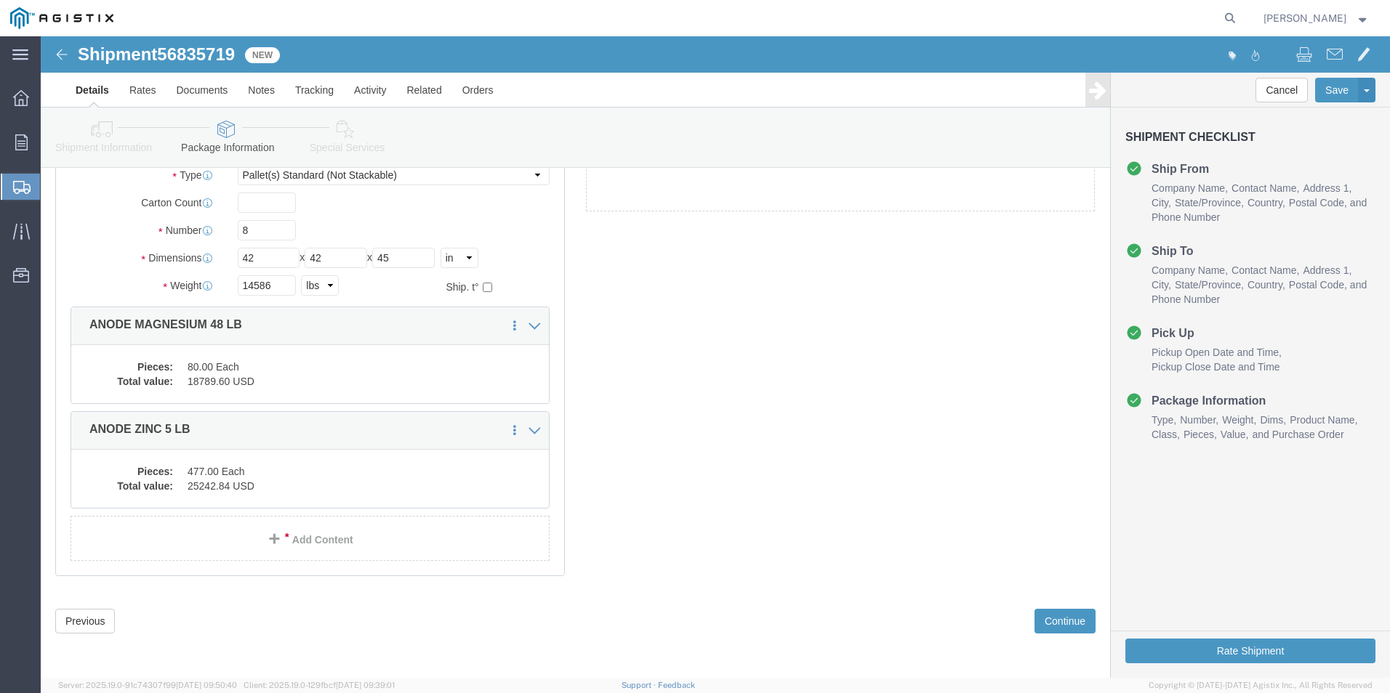
scroll to position [125, 0]
click button "Rate Shipment"
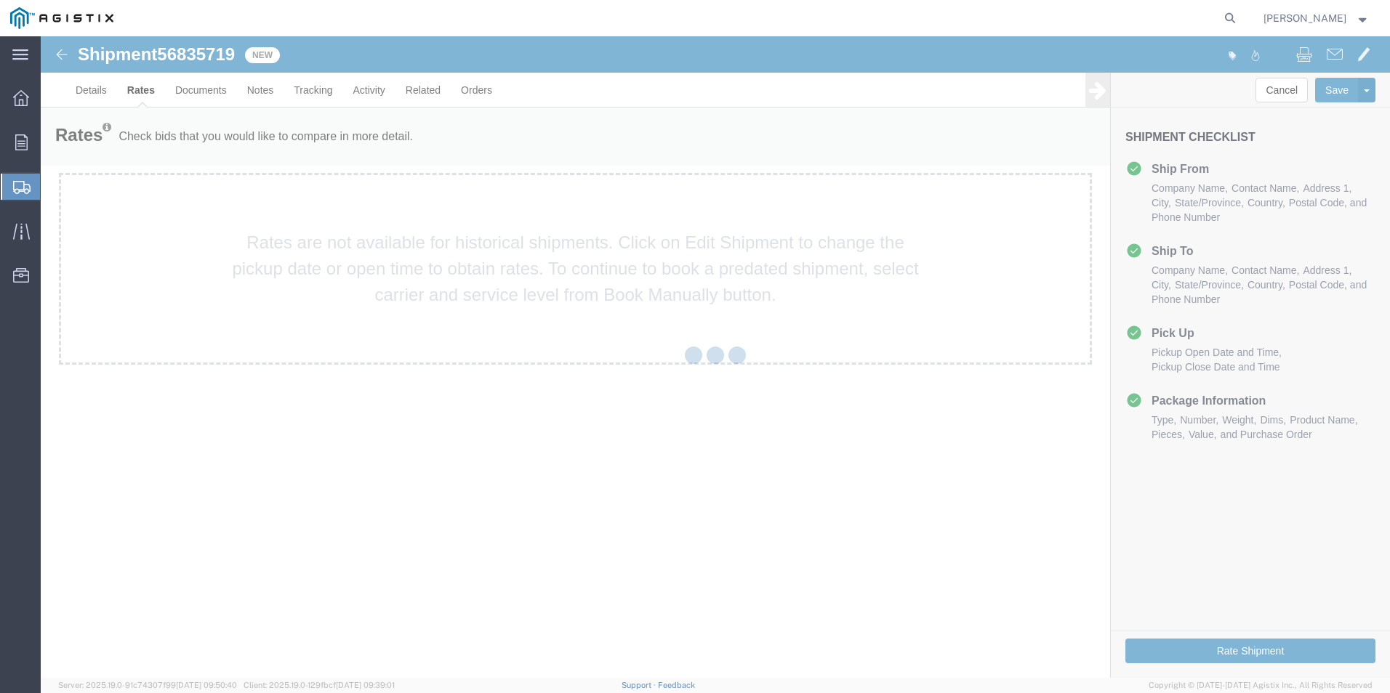
scroll to position [0, 0]
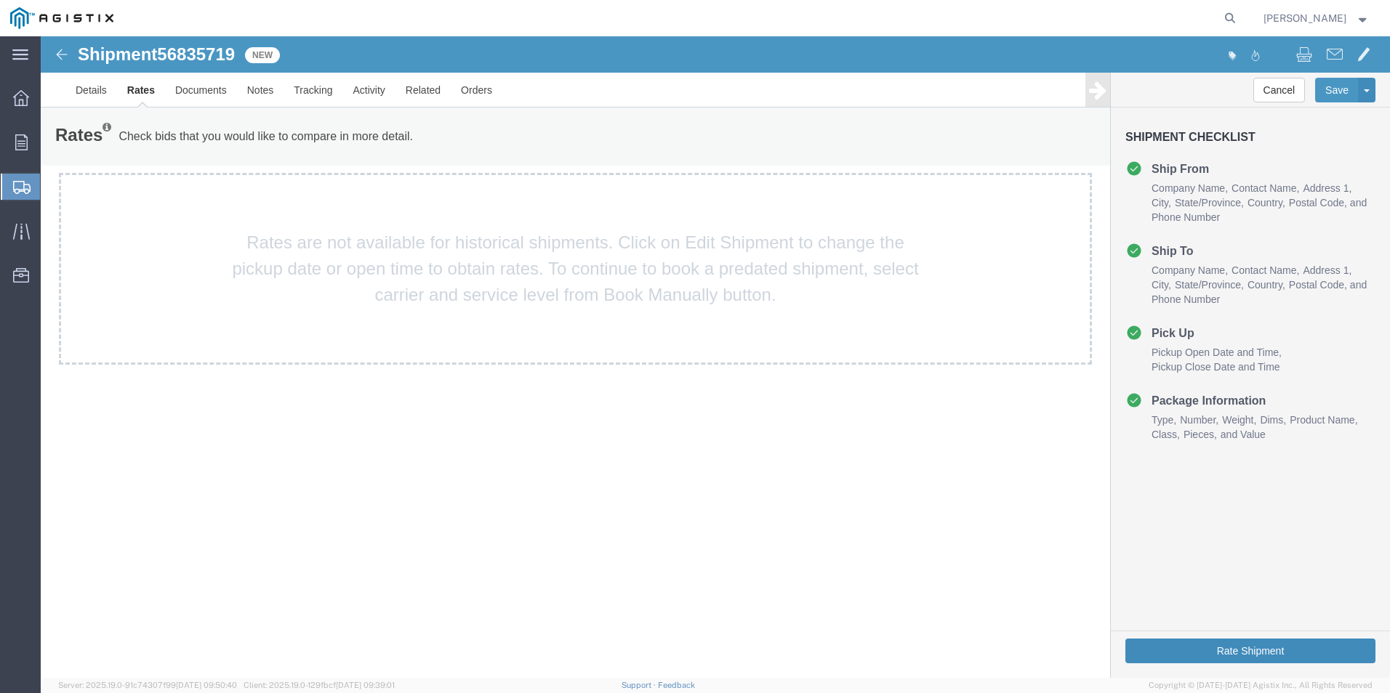
click at [1215, 650] on button "Rate Shipment" at bounding box center [1250, 651] width 250 height 25
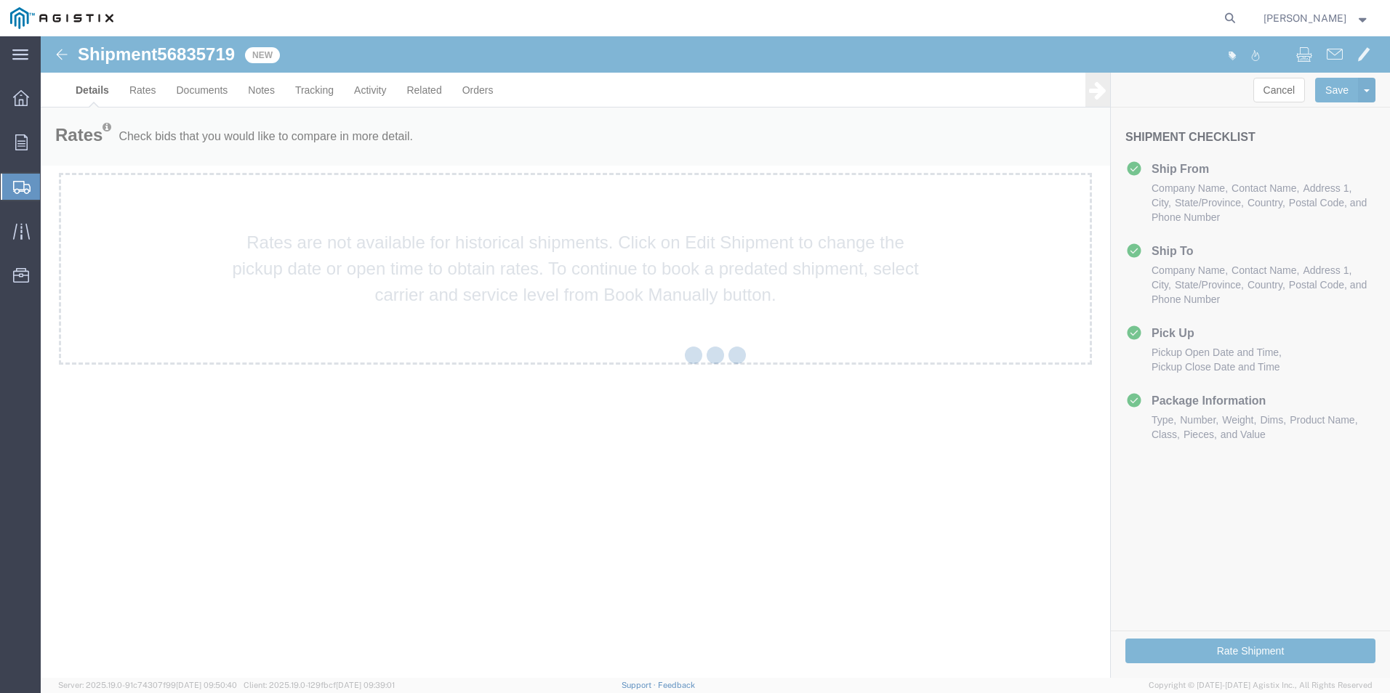
select select "38148"
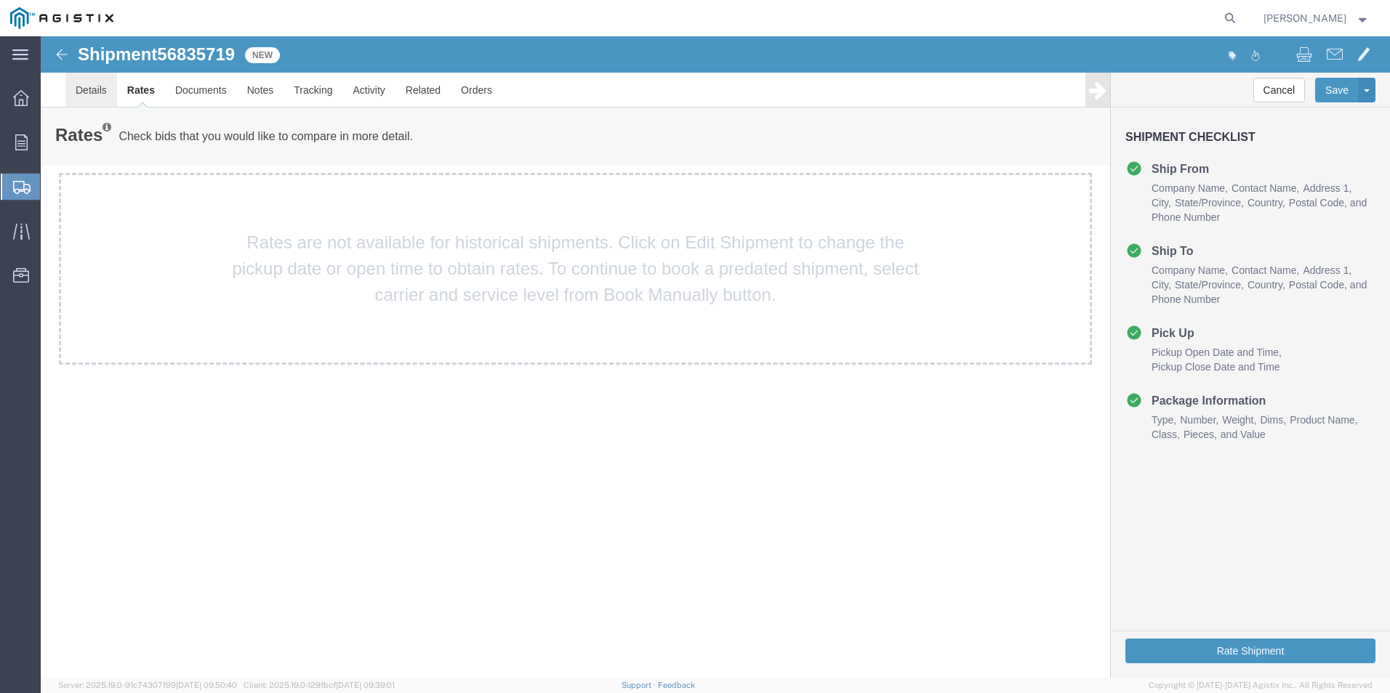
click at [92, 90] on link "Details" at bounding box center [91, 90] width 52 height 35
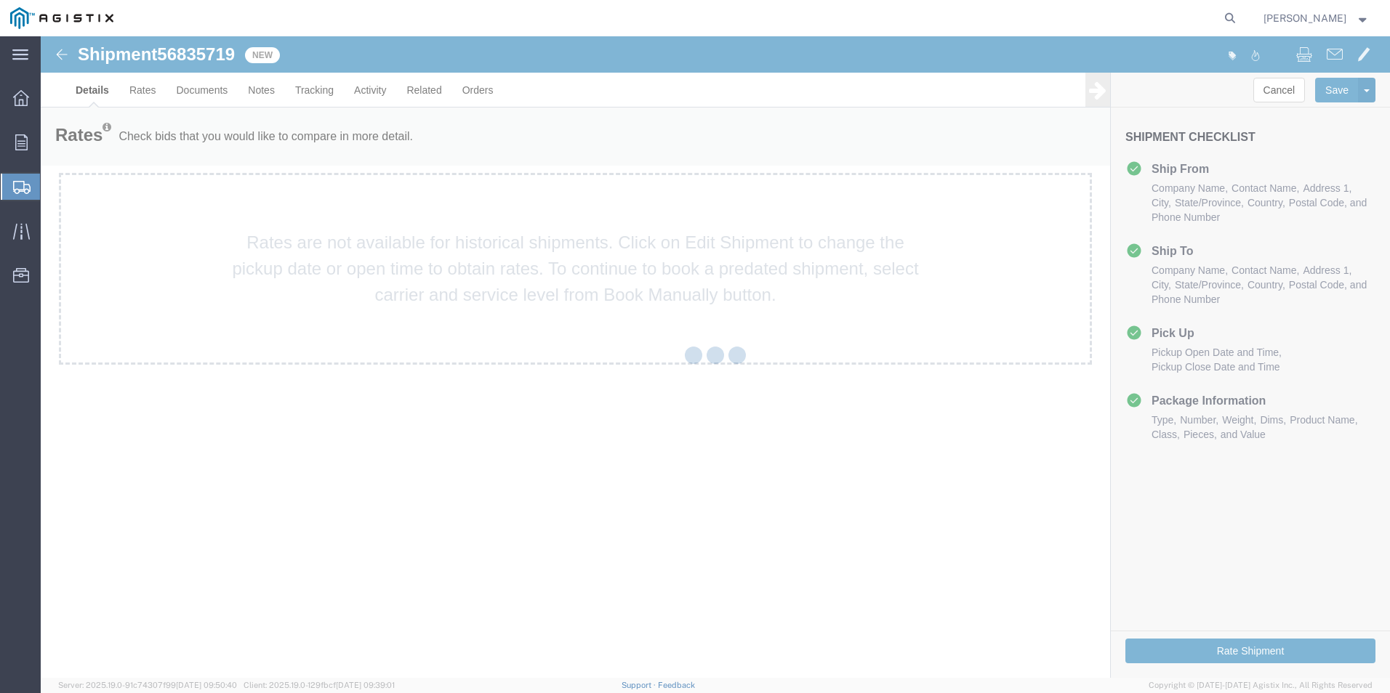
select select "38148"
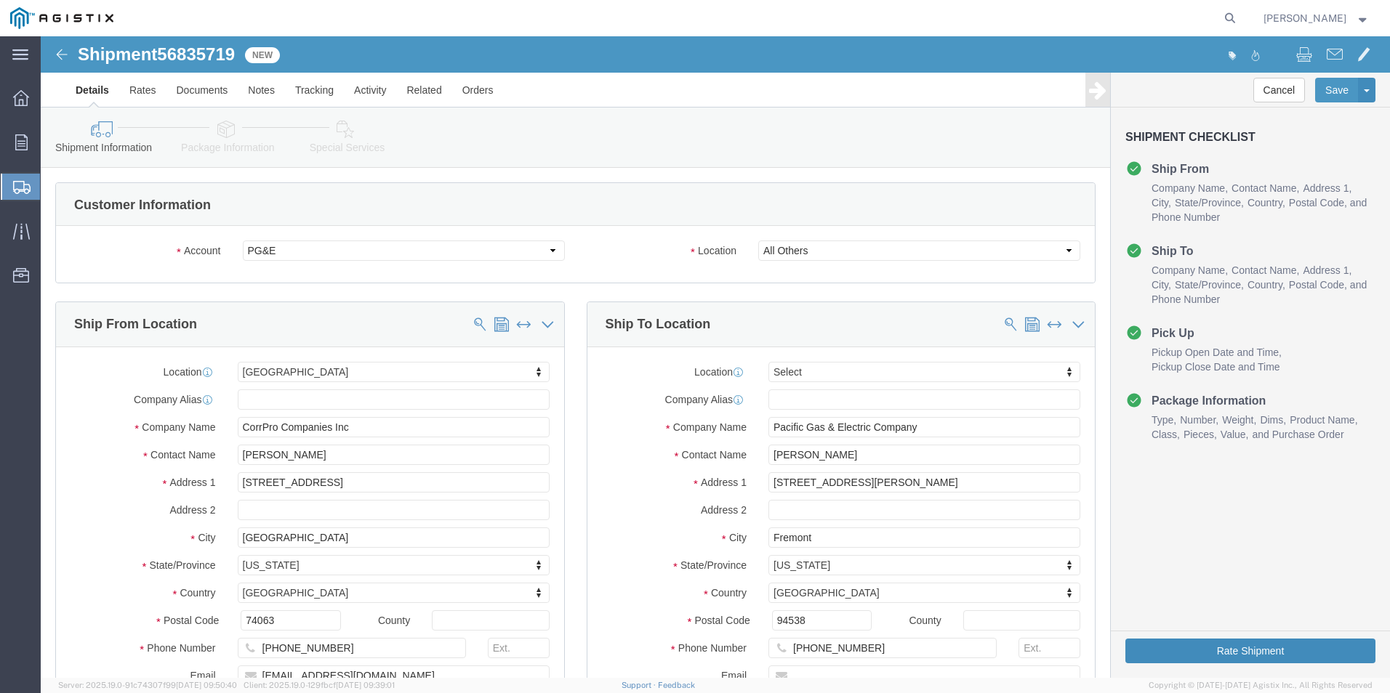
click button "Rate Shipment"
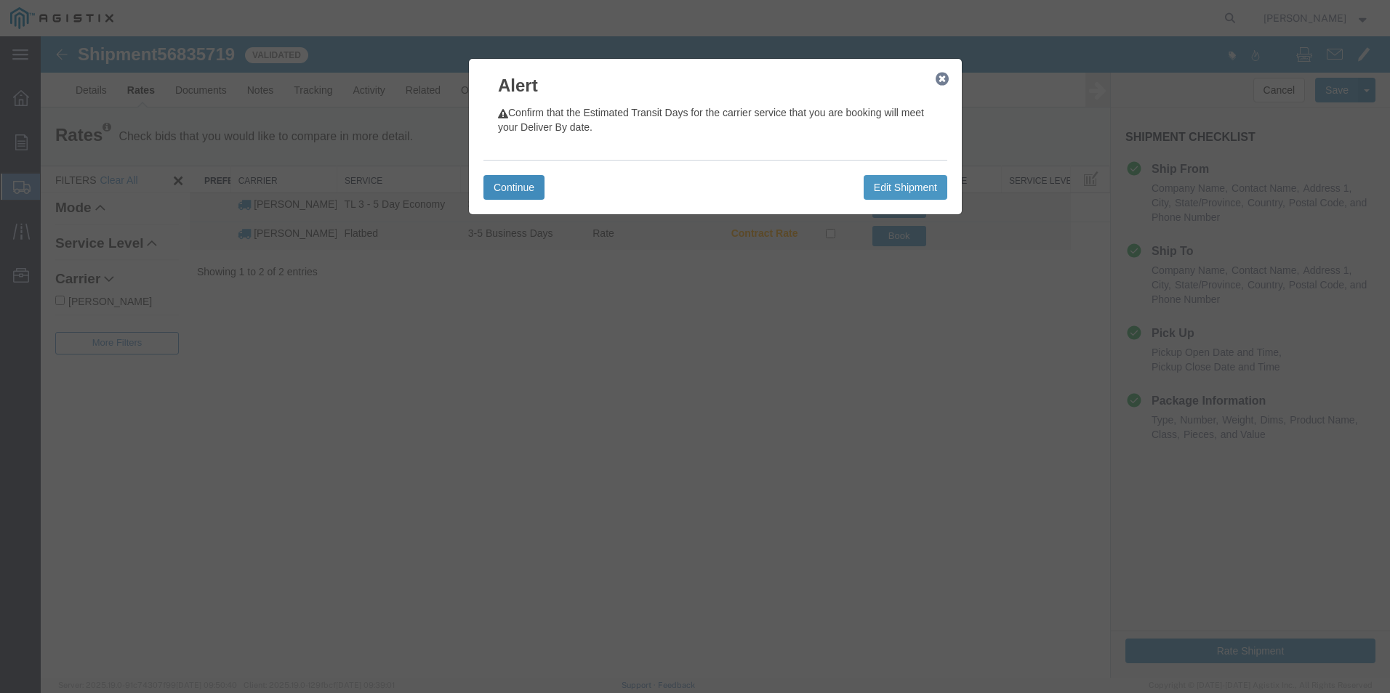
click at [507, 190] on button "Continue" at bounding box center [513, 187] width 61 height 25
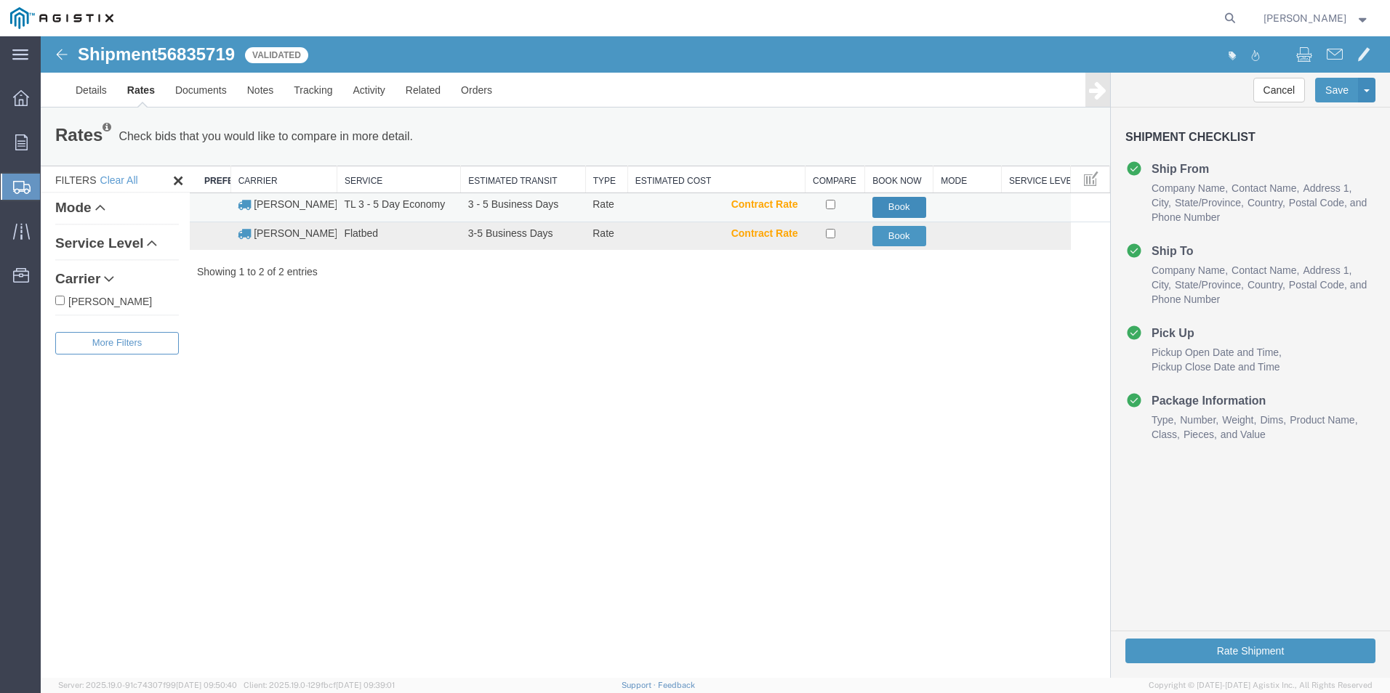
click at [911, 203] on button "Book" at bounding box center [899, 207] width 54 height 21
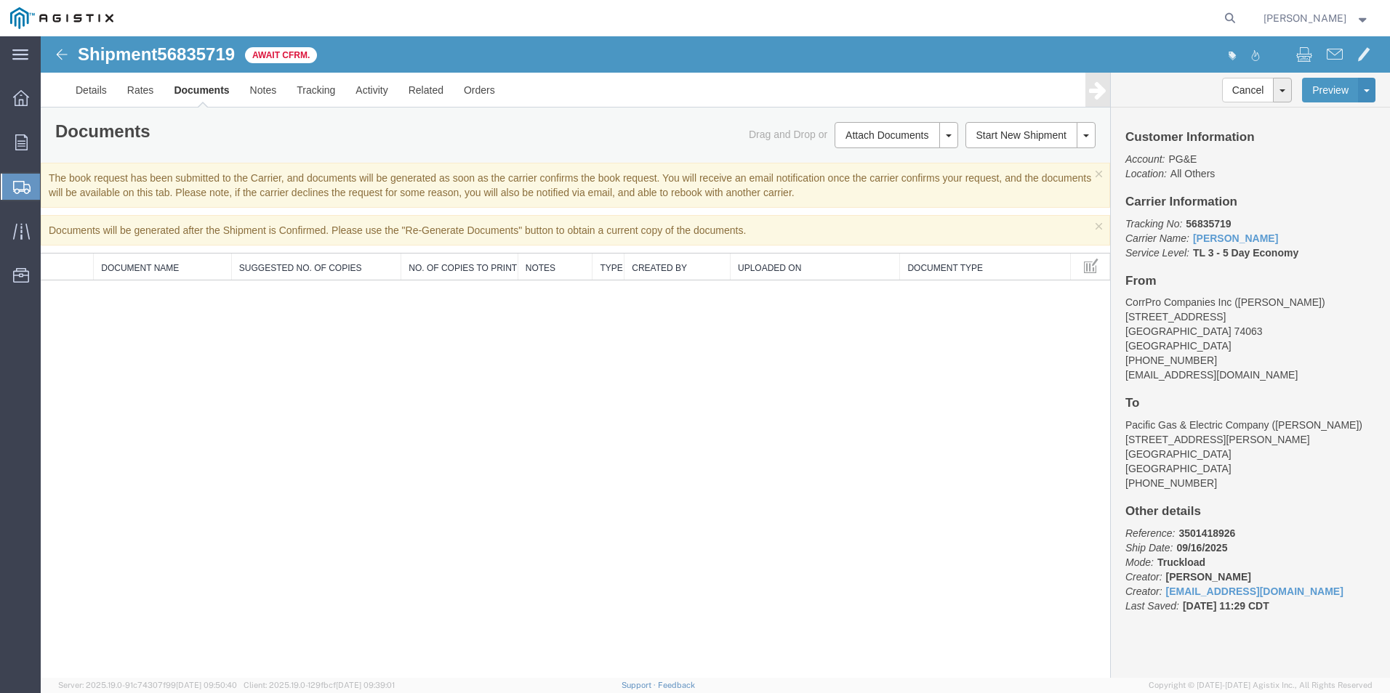
click at [932, 539] on div "Shipment 56835719 0 of 0 Await Cfrm. Details Rates Documents Notes Tracking Act…" at bounding box center [715, 357] width 1349 height 642
